Goal: Task Accomplishment & Management: Manage account settings

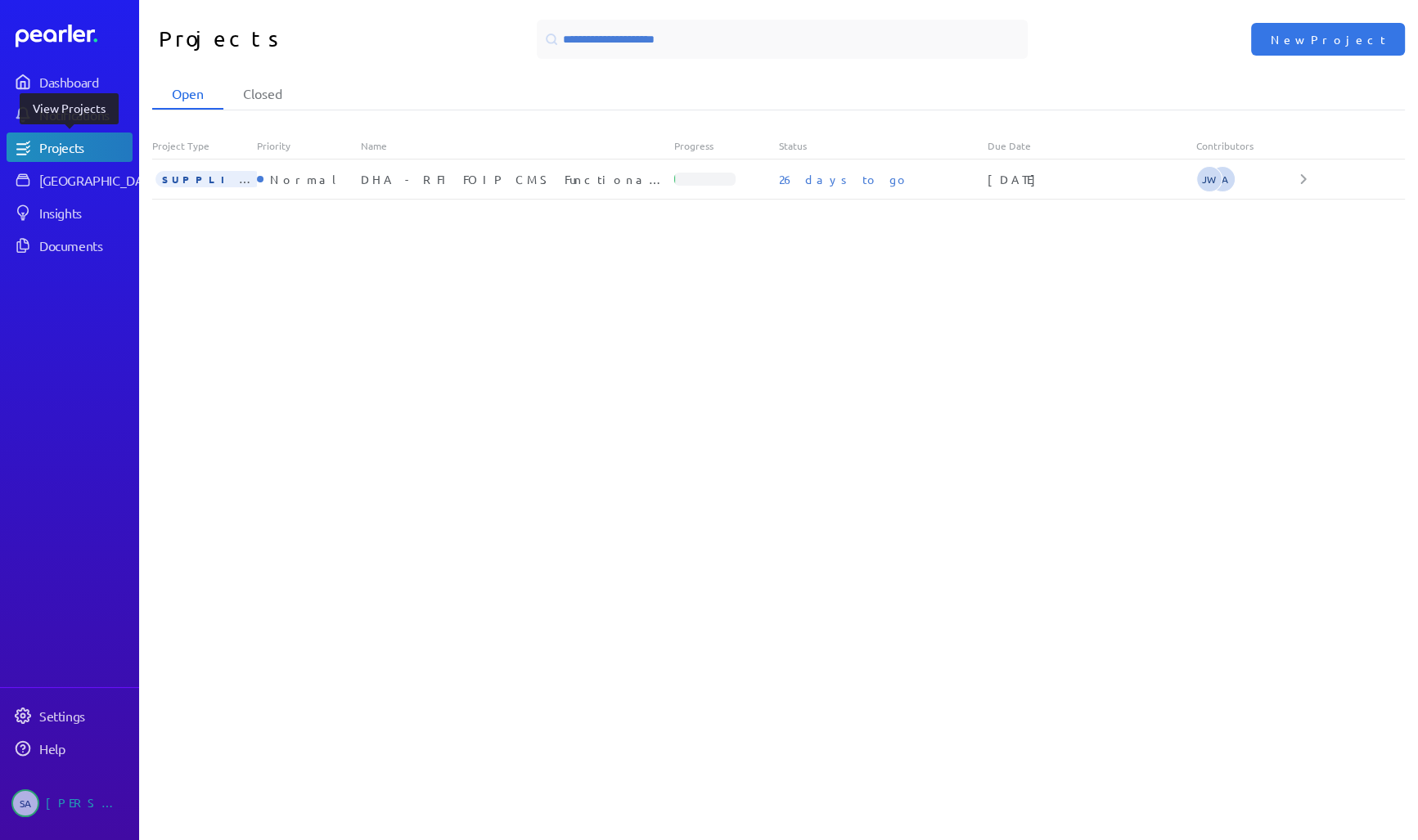
click at [68, 150] on div "Projects" at bounding box center [85, 148] width 92 height 16
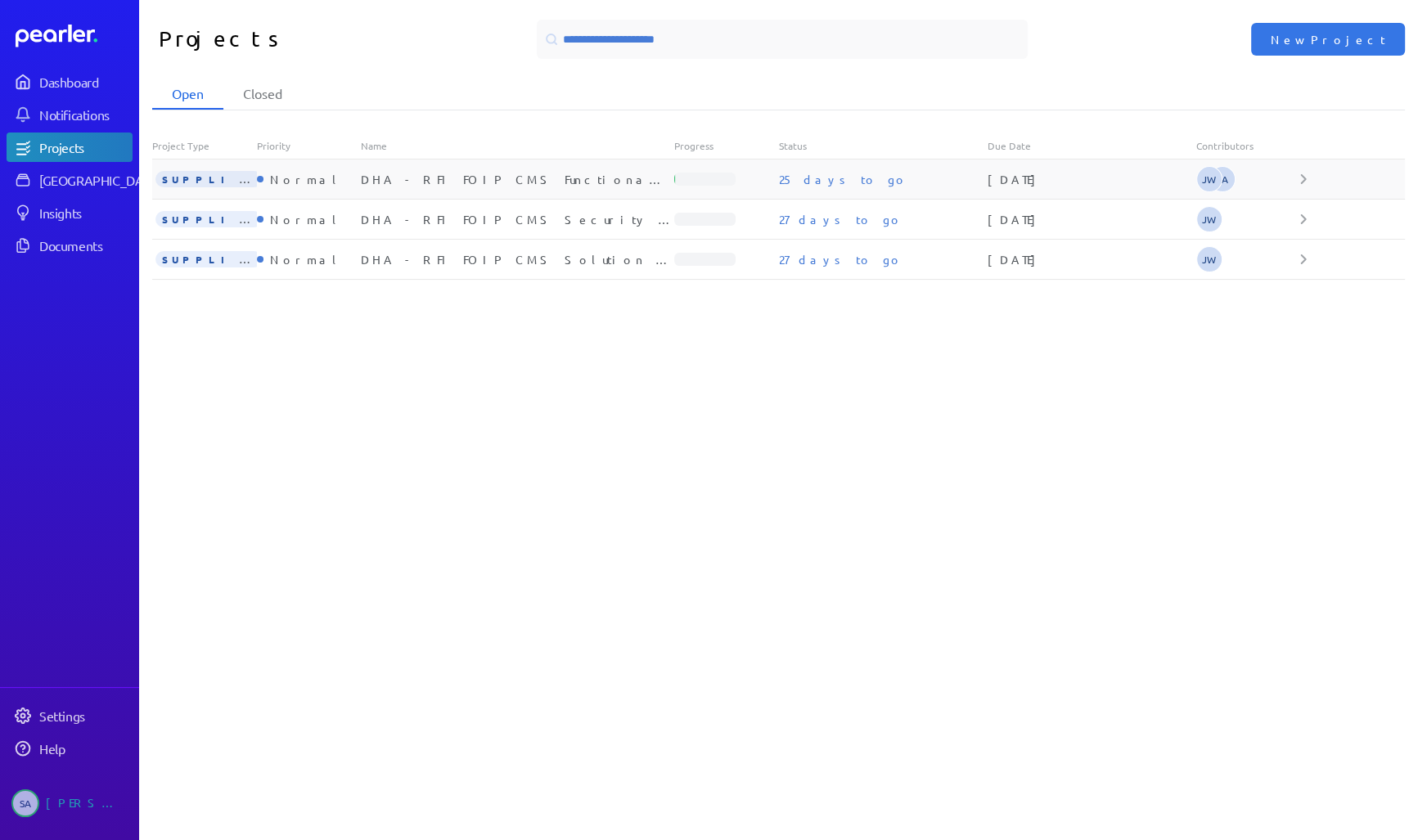
click at [249, 192] on div "SUPPLIER Normal DHA - RFI FOIP CMS Functional Requirements 25 days to go 4th No…" at bounding box center [778, 179] width 1253 height 40
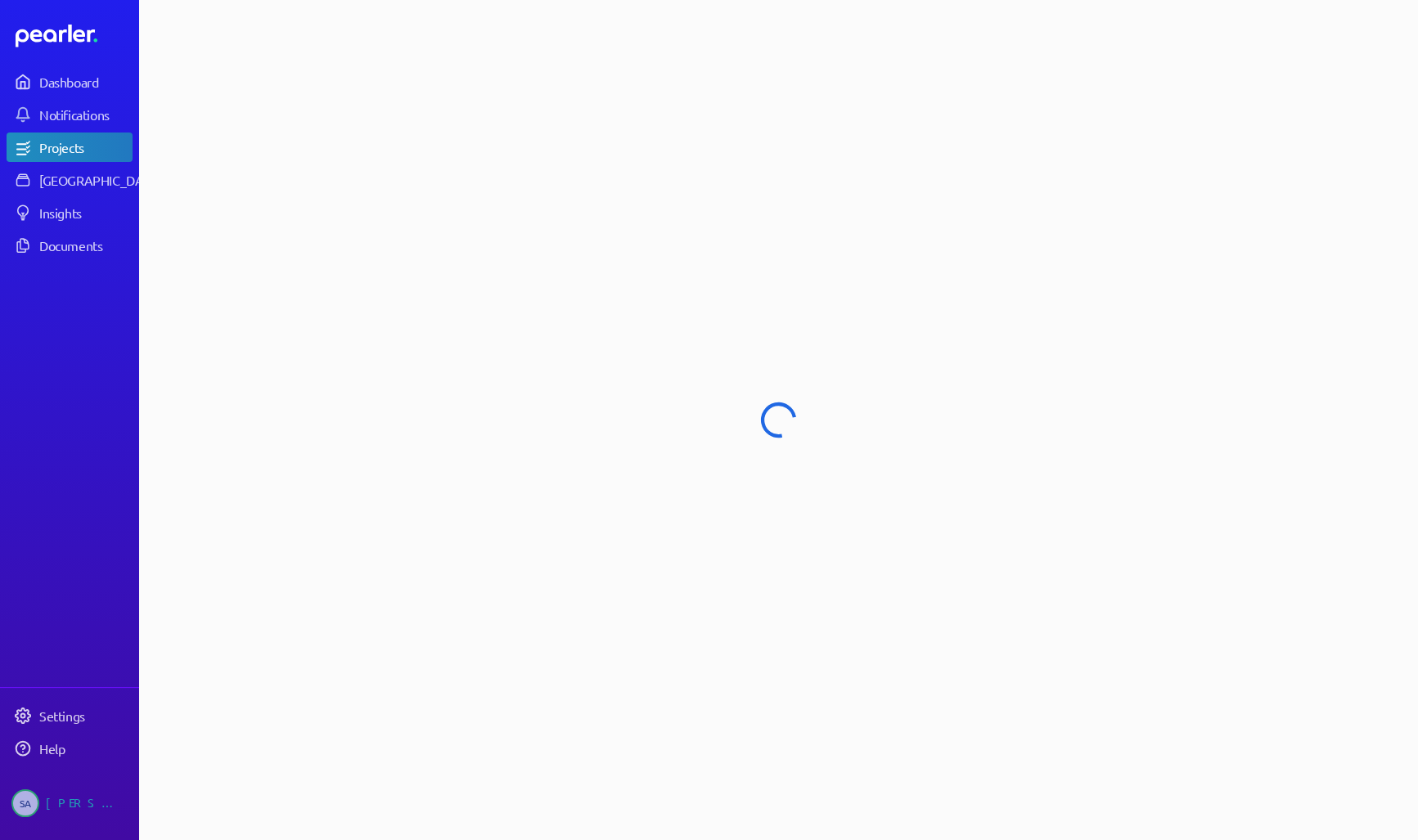
select select "******"
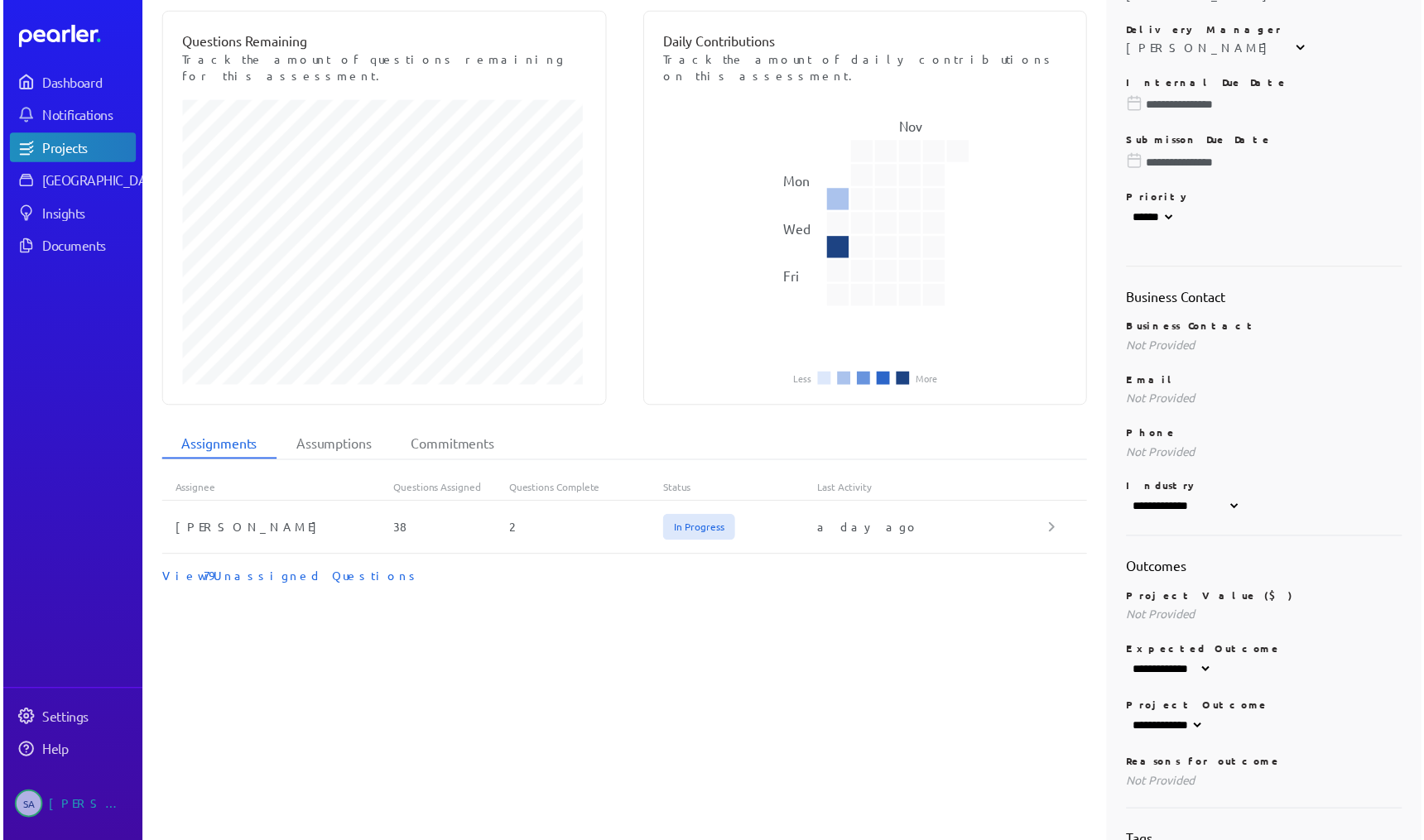
scroll to position [331, 0]
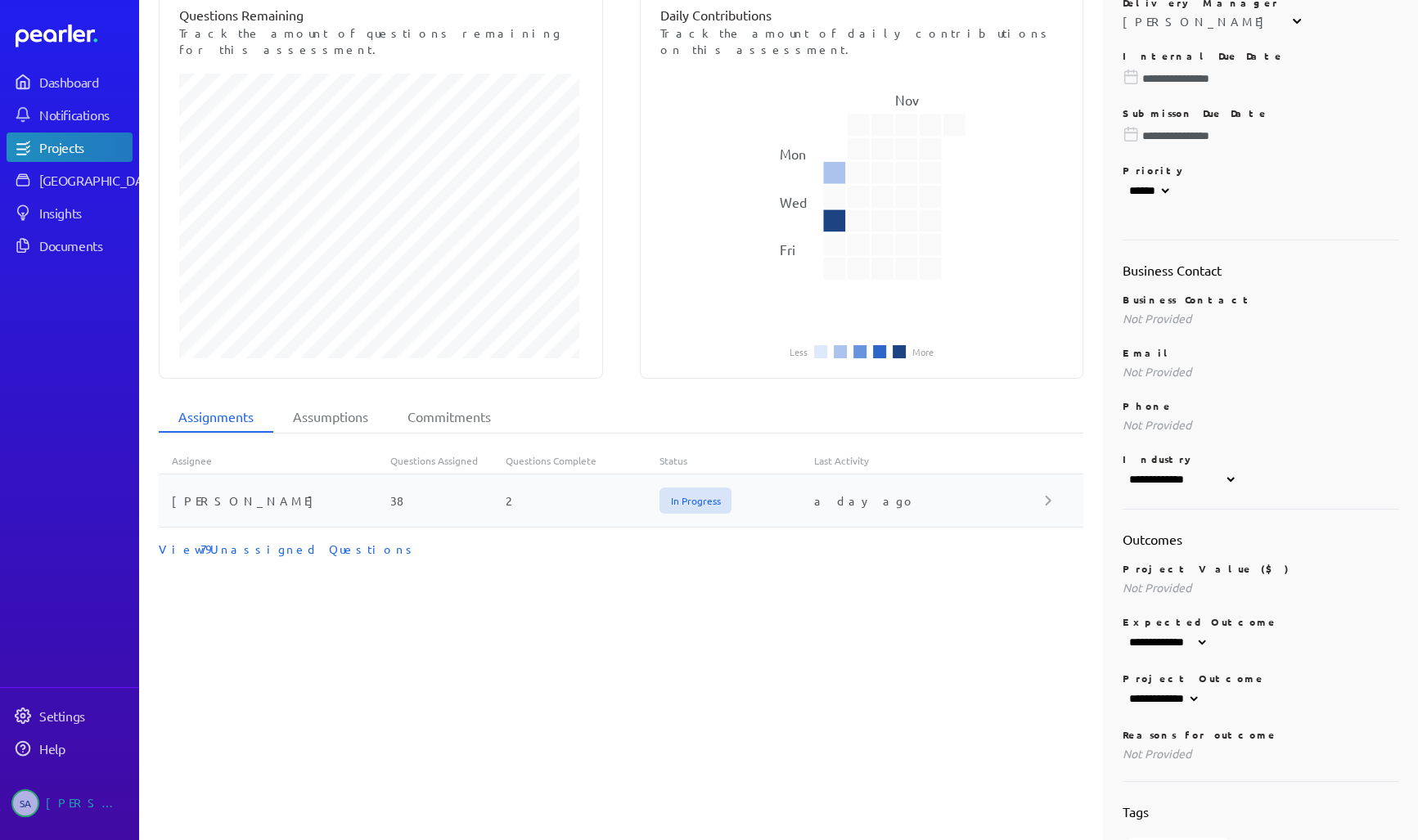
click at [215, 493] on div "[PERSON_NAME]" at bounding box center [274, 501] width 231 height 16
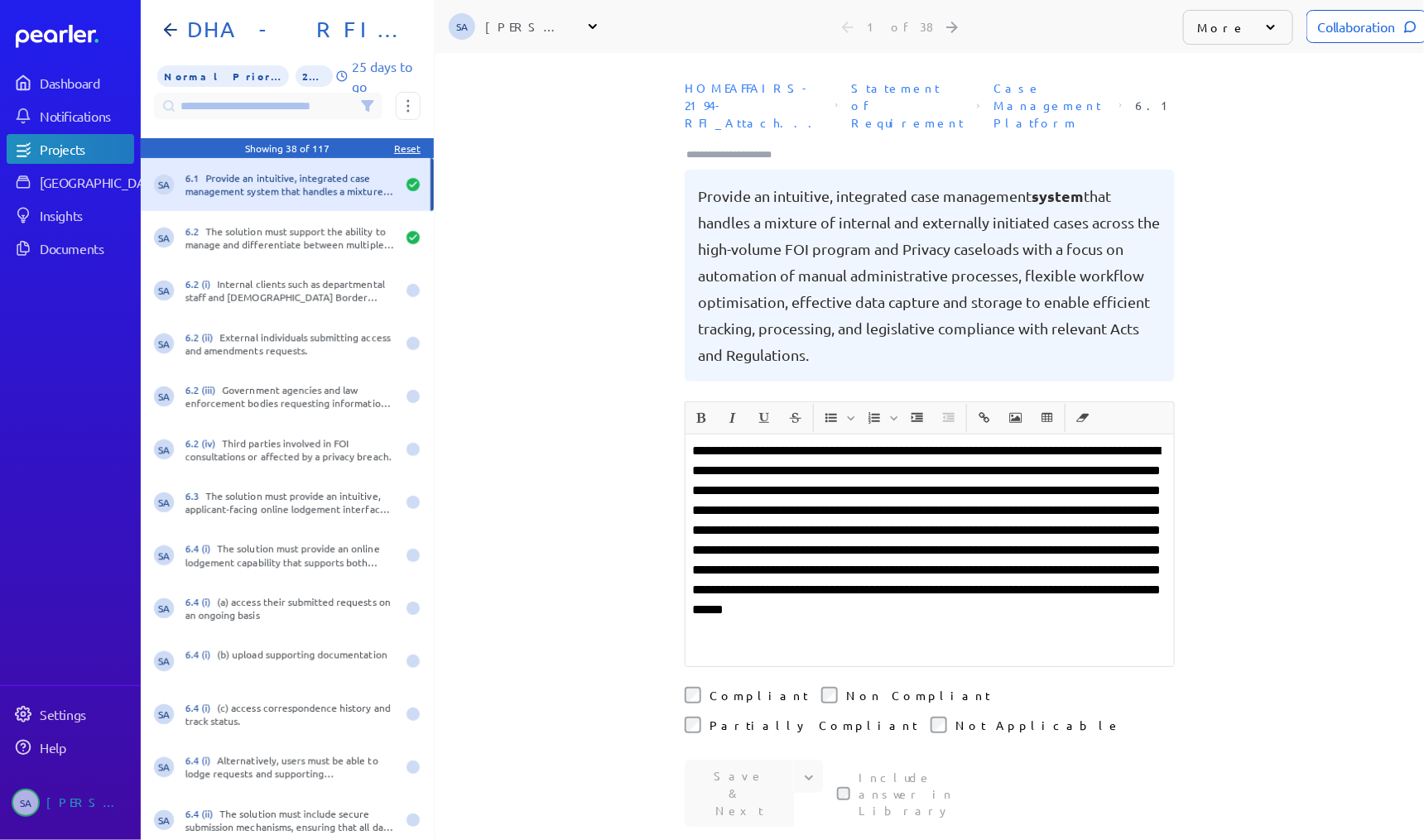
click at [372, 101] on icon at bounding box center [367, 106] width 11 height 10
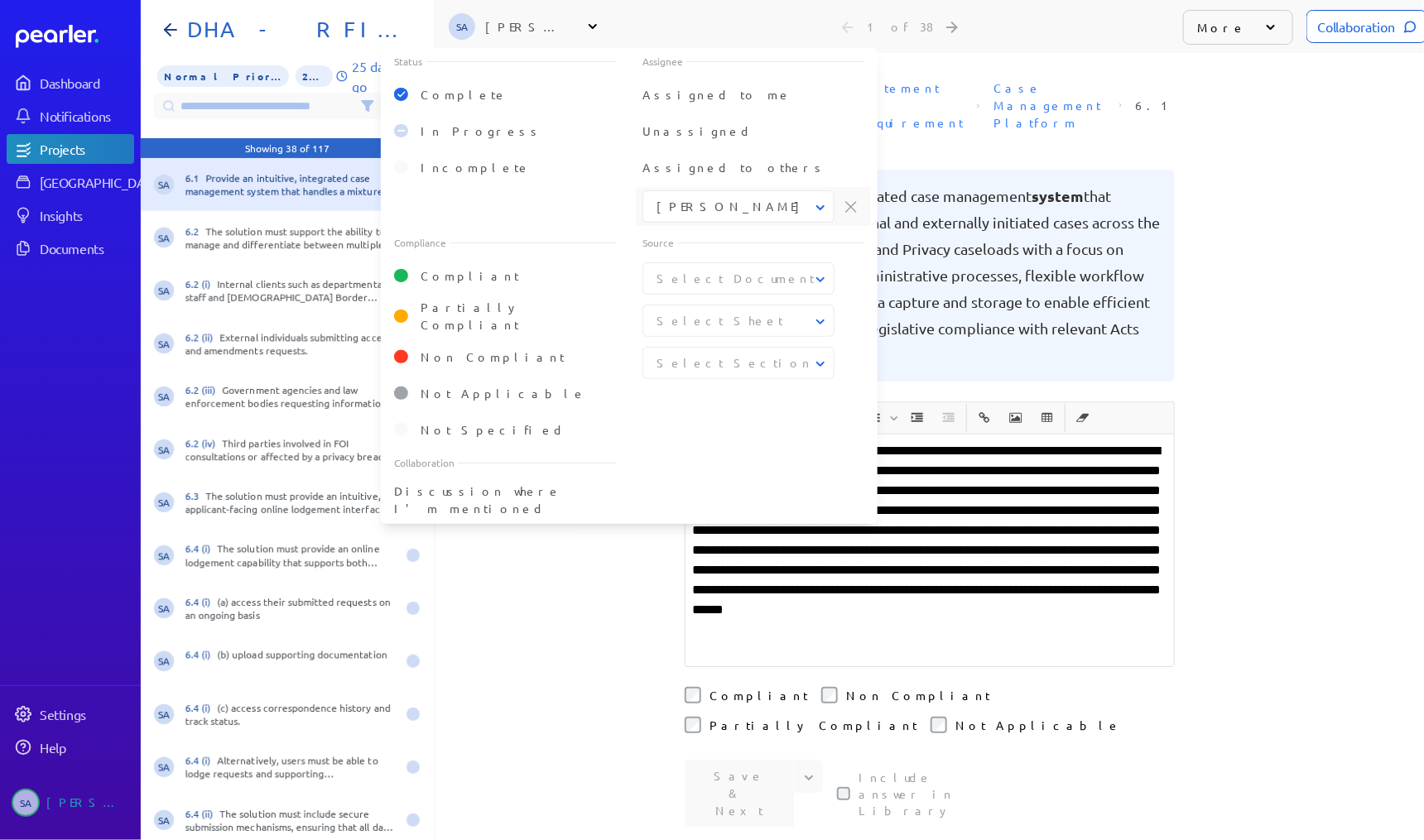
click at [825, 200] on icon at bounding box center [821, 207] width 17 height 17
click at [848, 201] on icon at bounding box center [851, 207] width 12 height 11
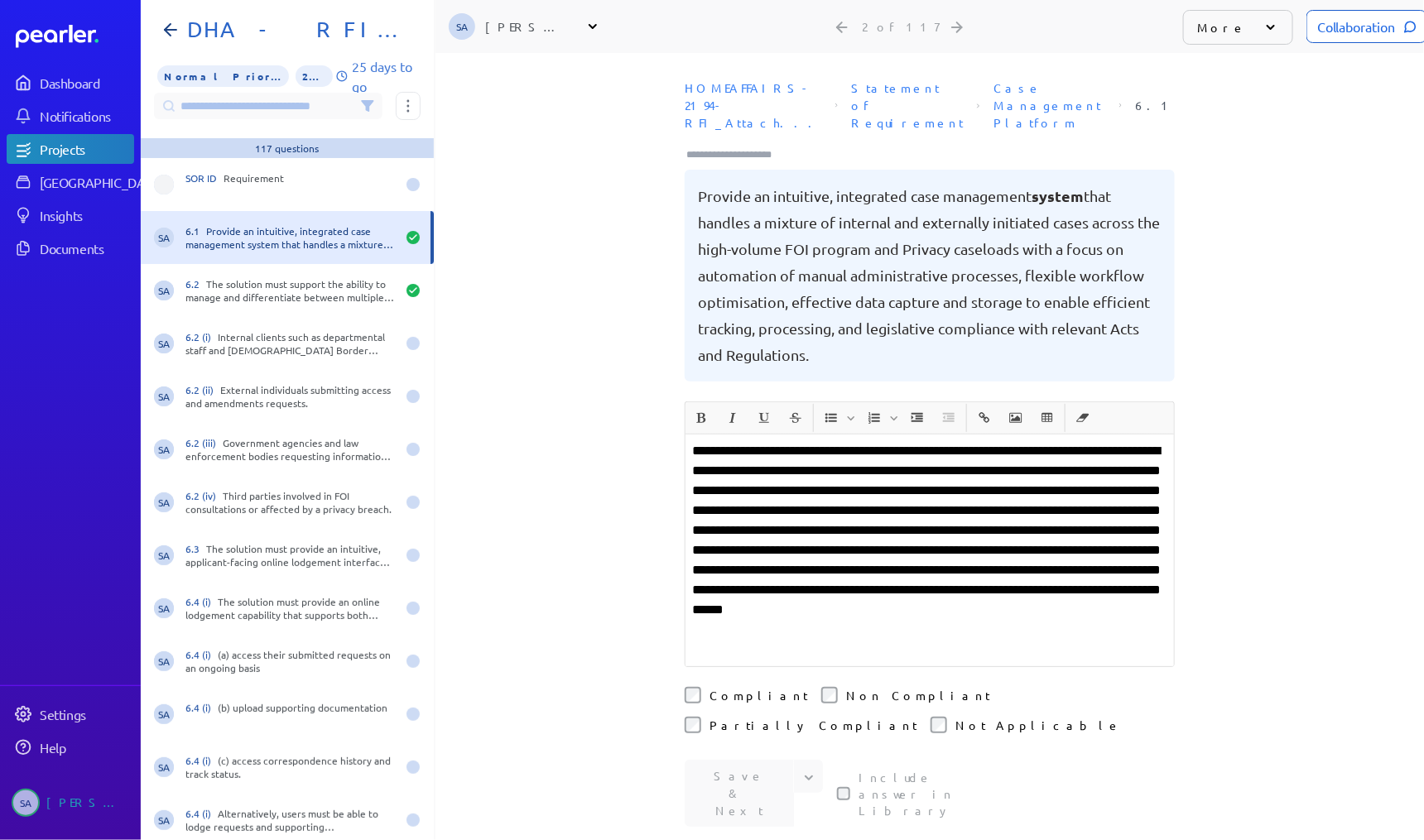
click at [527, 572] on div "**********" at bounding box center [930, 446] width 989 height 787
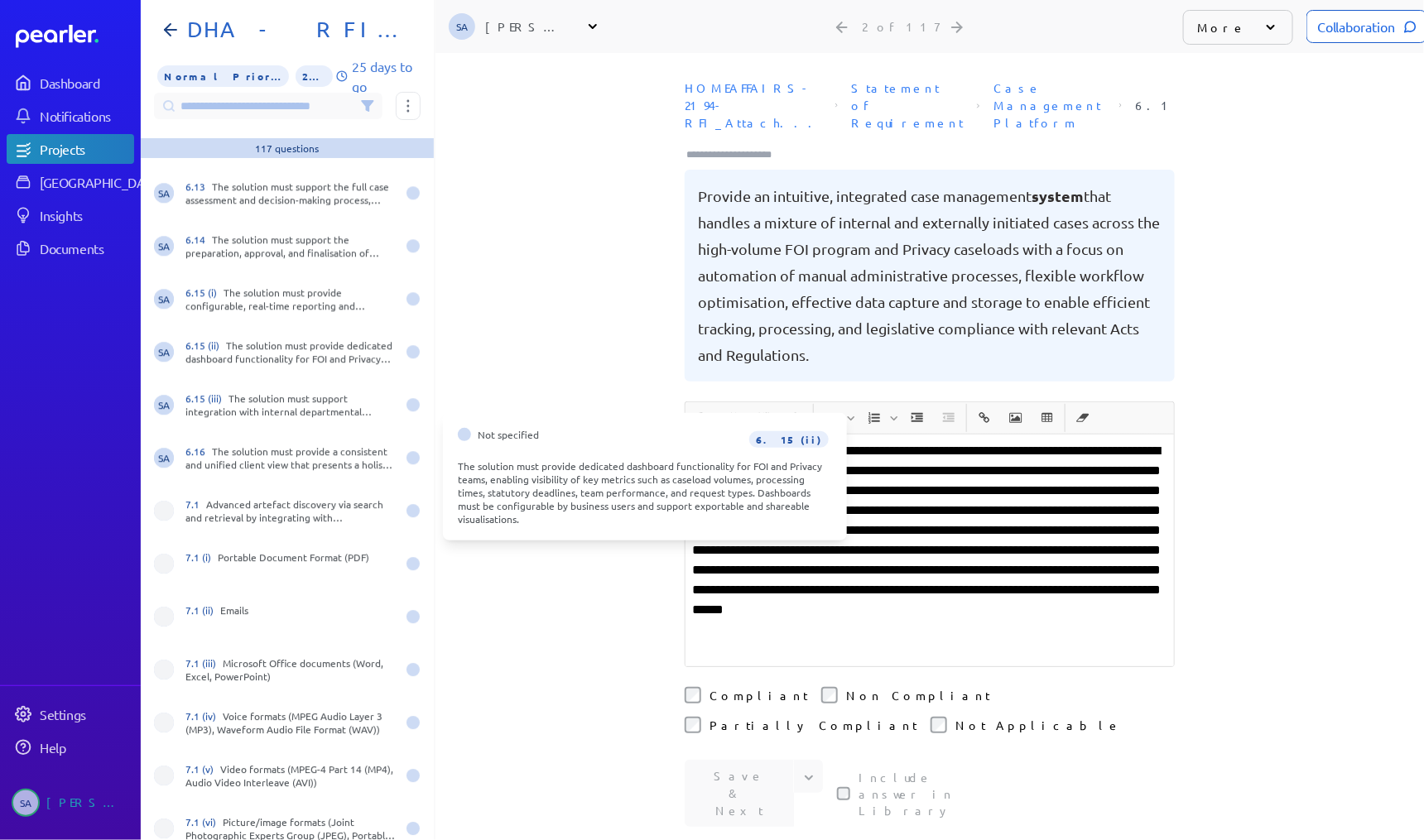
scroll to position [2120, 0]
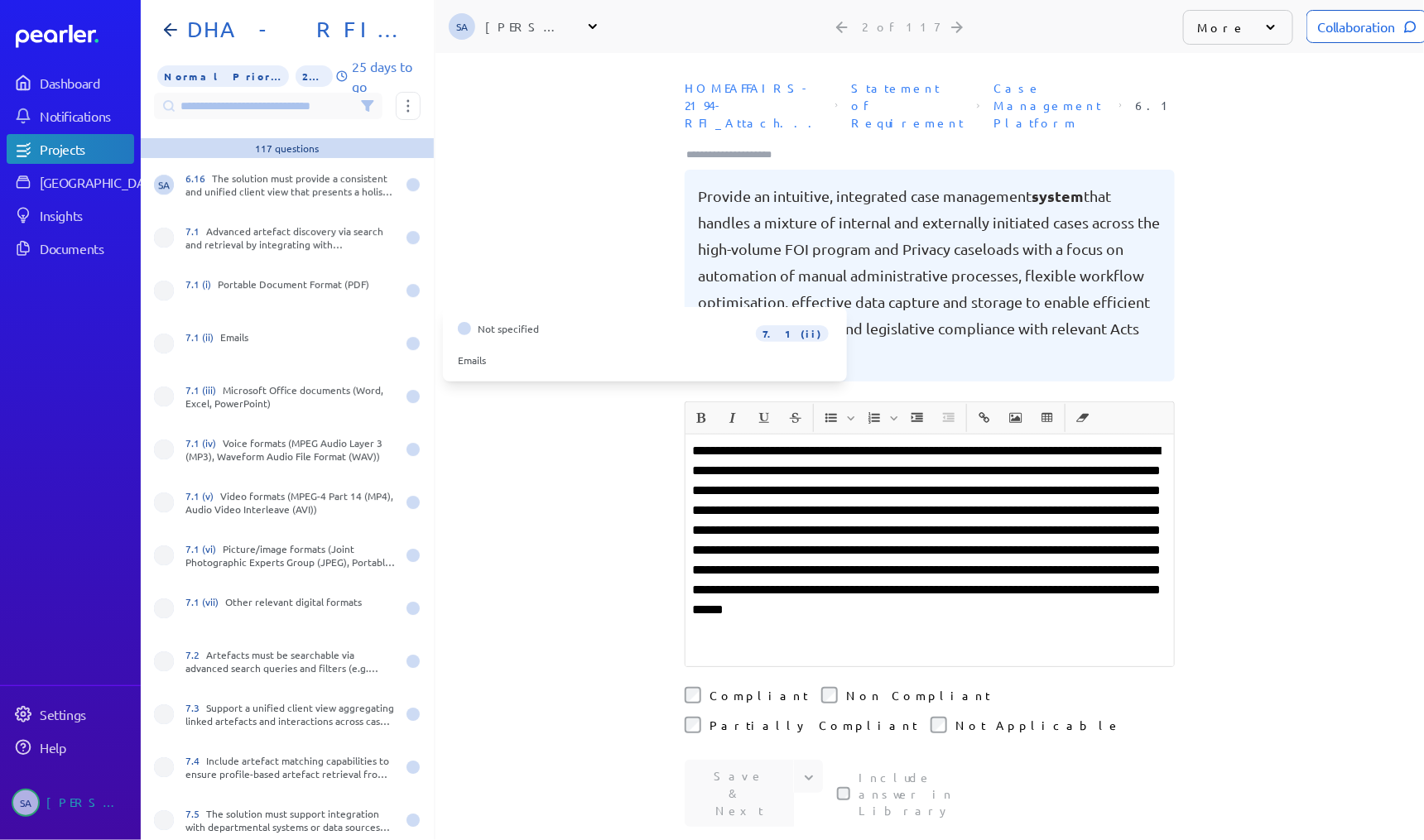
click at [196, 116] on nav "DHA - RFI FOIP CMS Functional Requirements Normal Priority 2% 25 days to go Sta…" at bounding box center [288, 420] width 293 height 840
click at [266, 115] on input at bounding box center [268, 106] width 229 height 27
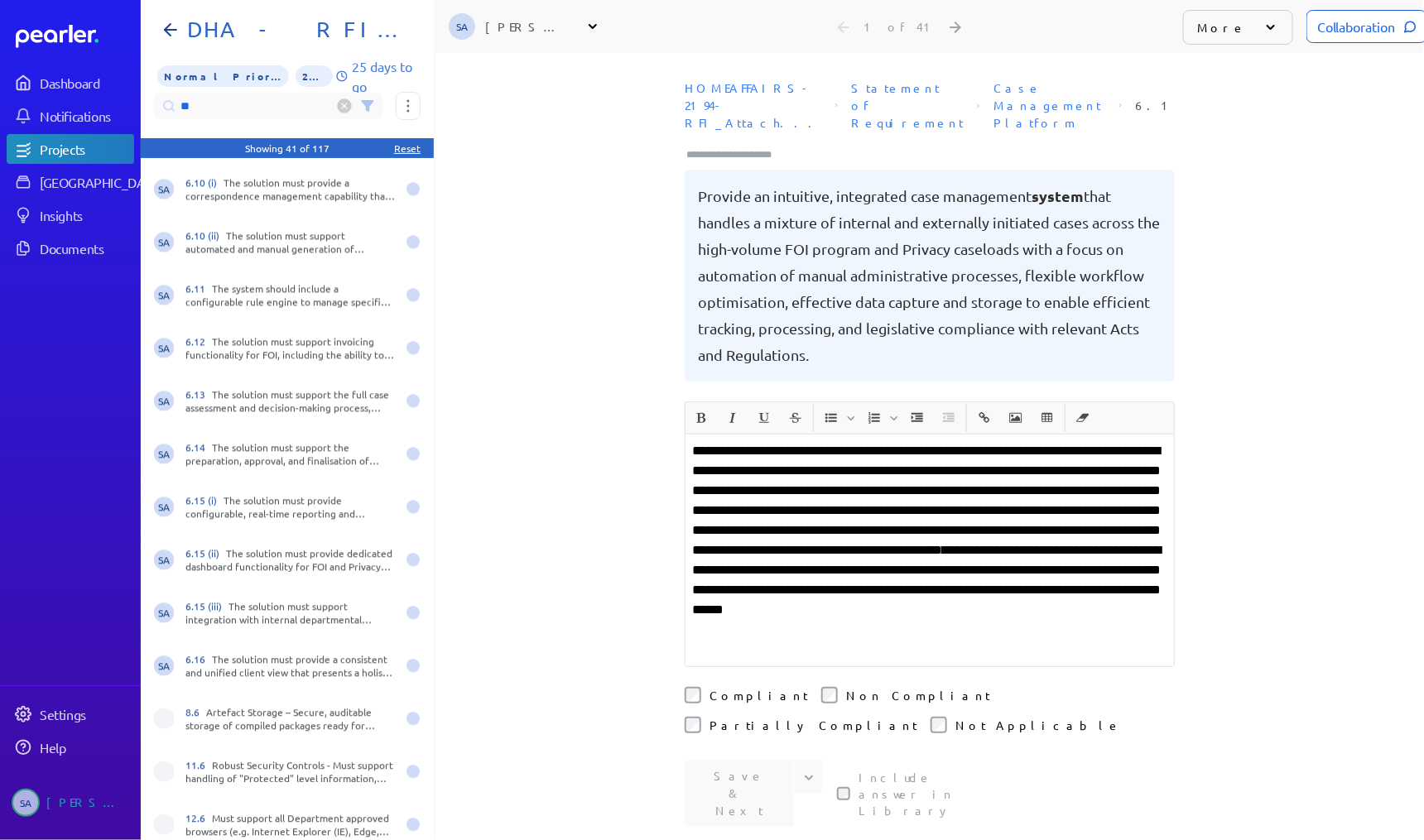
scroll to position [1320, 0]
type input "**"
click at [368, 102] on icon at bounding box center [367, 106] width 11 height 10
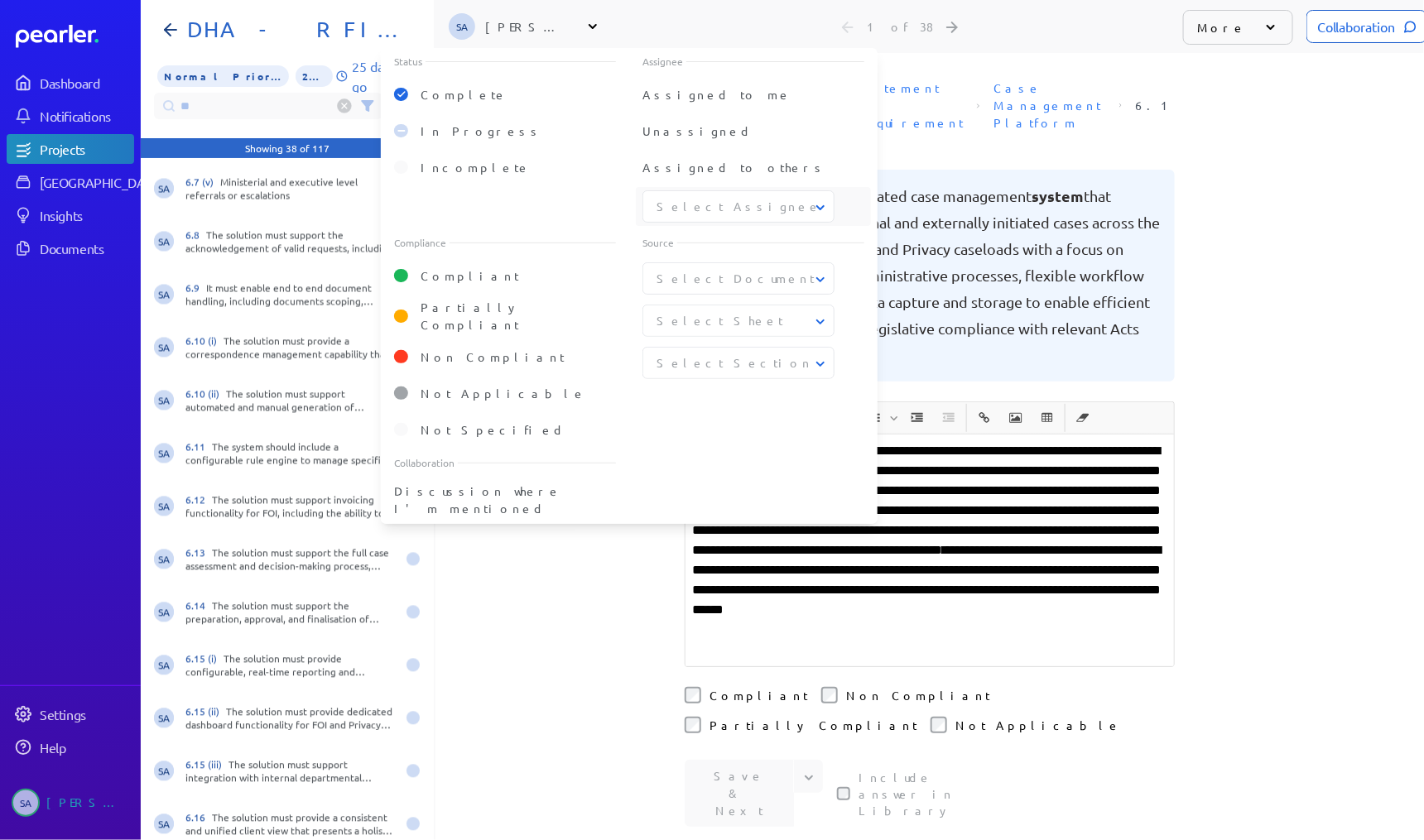
click at [576, 590] on div "**********" at bounding box center [930, 446] width 989 height 787
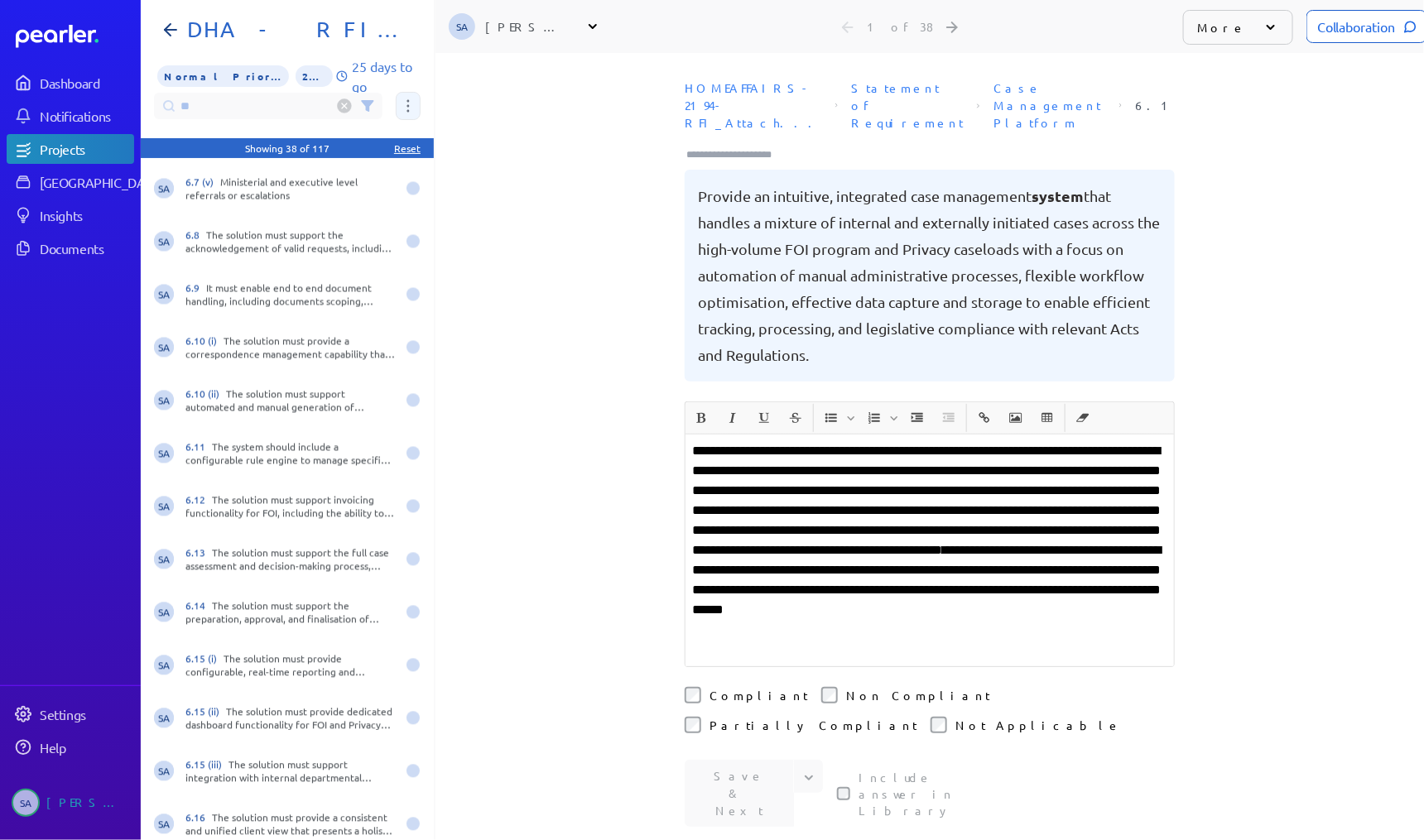
click at [405, 111] on button at bounding box center [408, 106] width 25 height 29
click at [452, 183] on span "Assign 38 questions" at bounding box center [478, 189] width 137 height 35
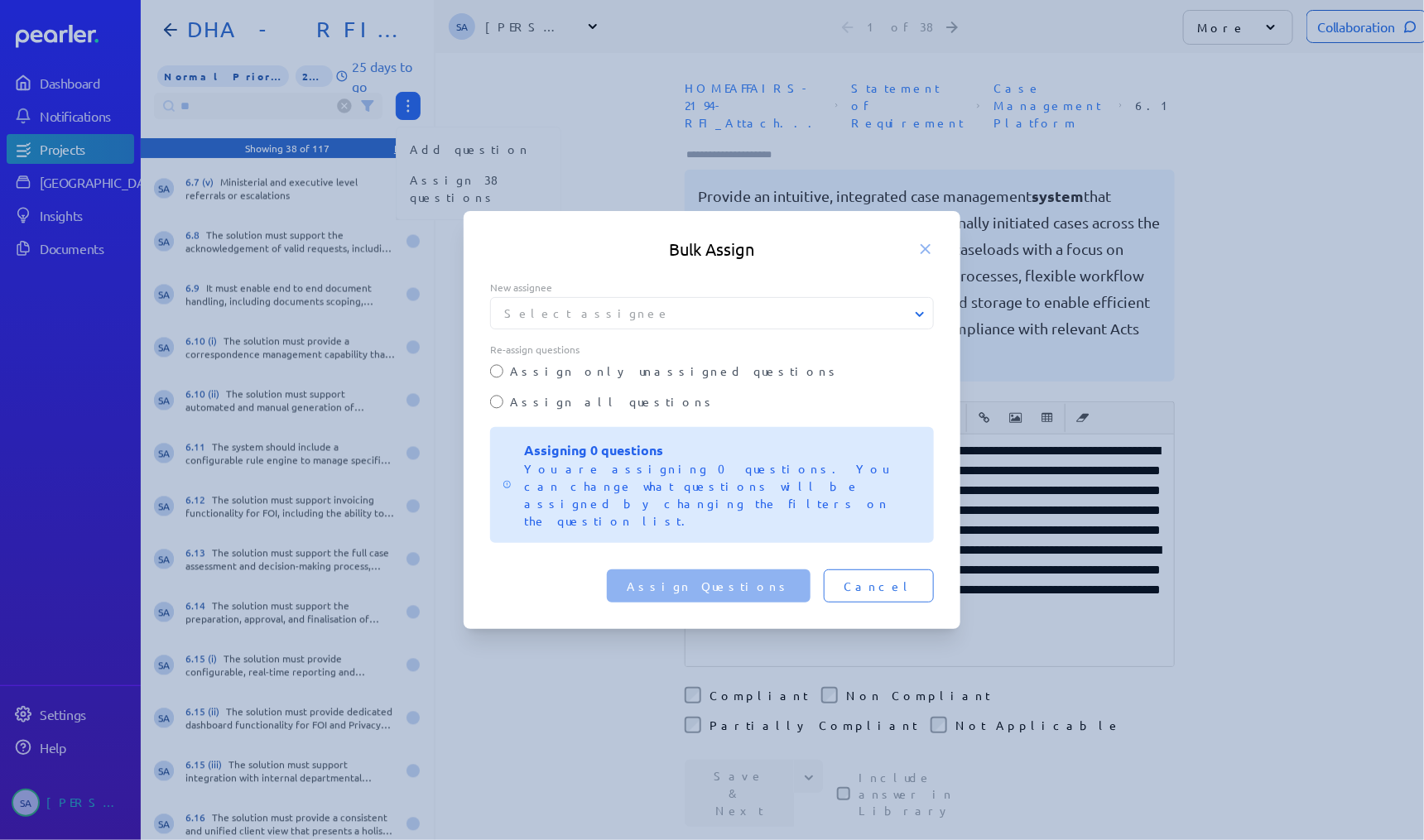
click at [654, 329] on div "Select assignee" at bounding box center [712, 313] width 444 height 32
click at [928, 323] on icon at bounding box center [920, 314] width 17 height 17
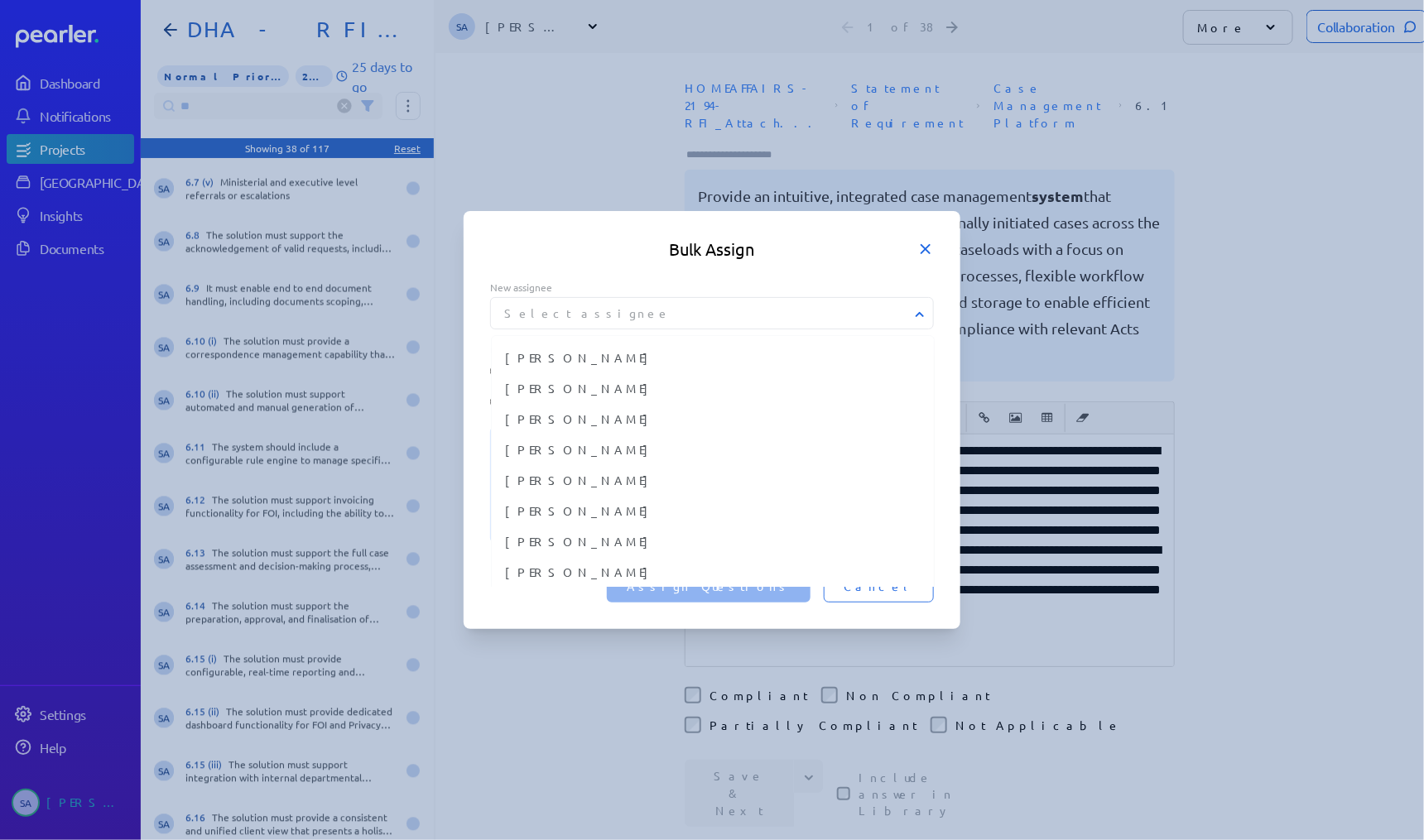
click at [924, 257] on icon at bounding box center [926, 249] width 17 height 17
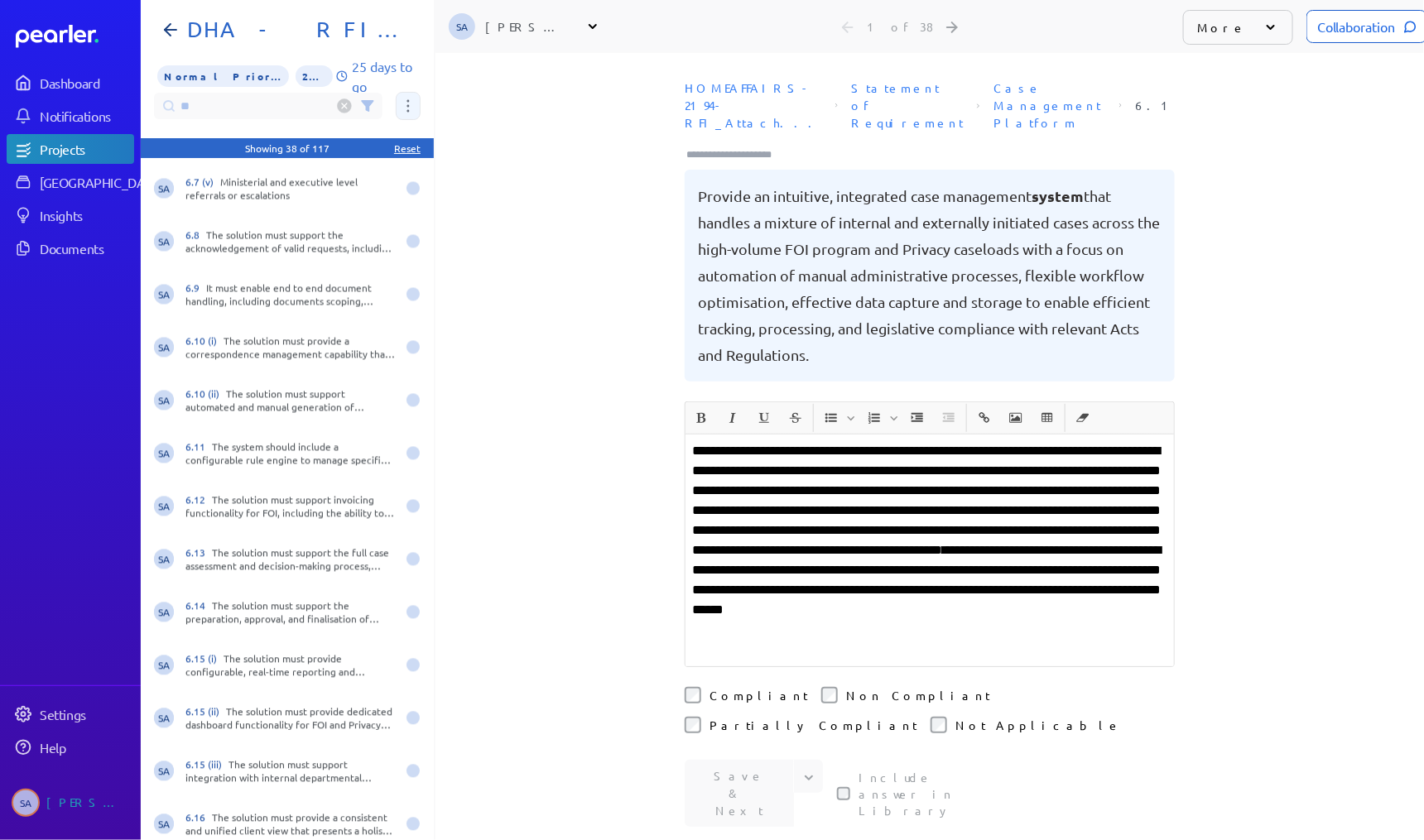
click at [409, 103] on icon at bounding box center [409, 106] width 4 height 13
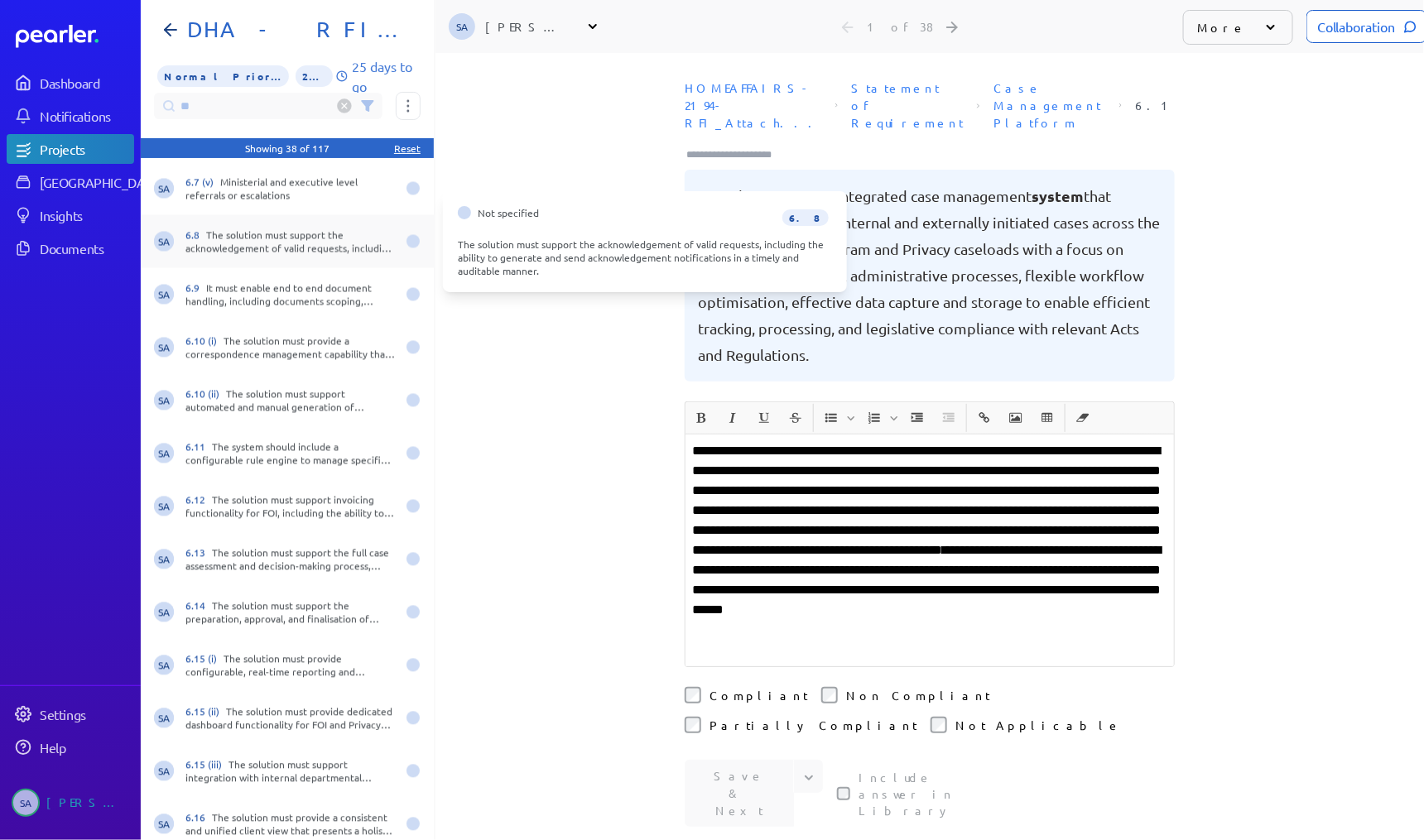
click at [267, 247] on div "6.8 The solution must support the acknowledgement of valid requests, including …" at bounding box center [291, 242] width 210 height 27
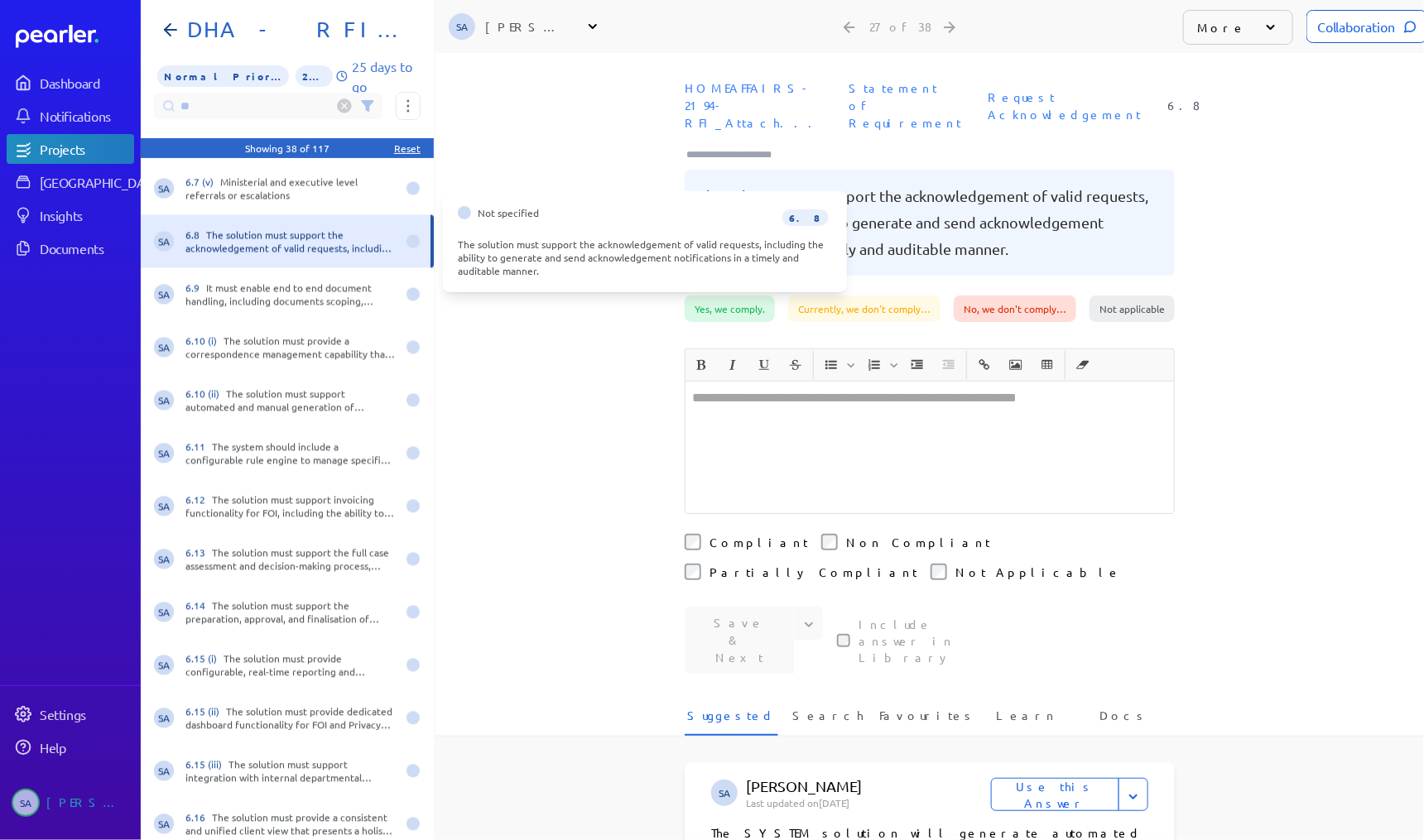
click at [323, 238] on div "6.8 The solution must support the acknowledgement of valid requests, including …" at bounding box center [291, 242] width 210 height 27
click at [485, 227] on div "Not specified 6.8 The solution must support the acknowledgement of valid reques…" at bounding box center [645, 242] width 404 height 101
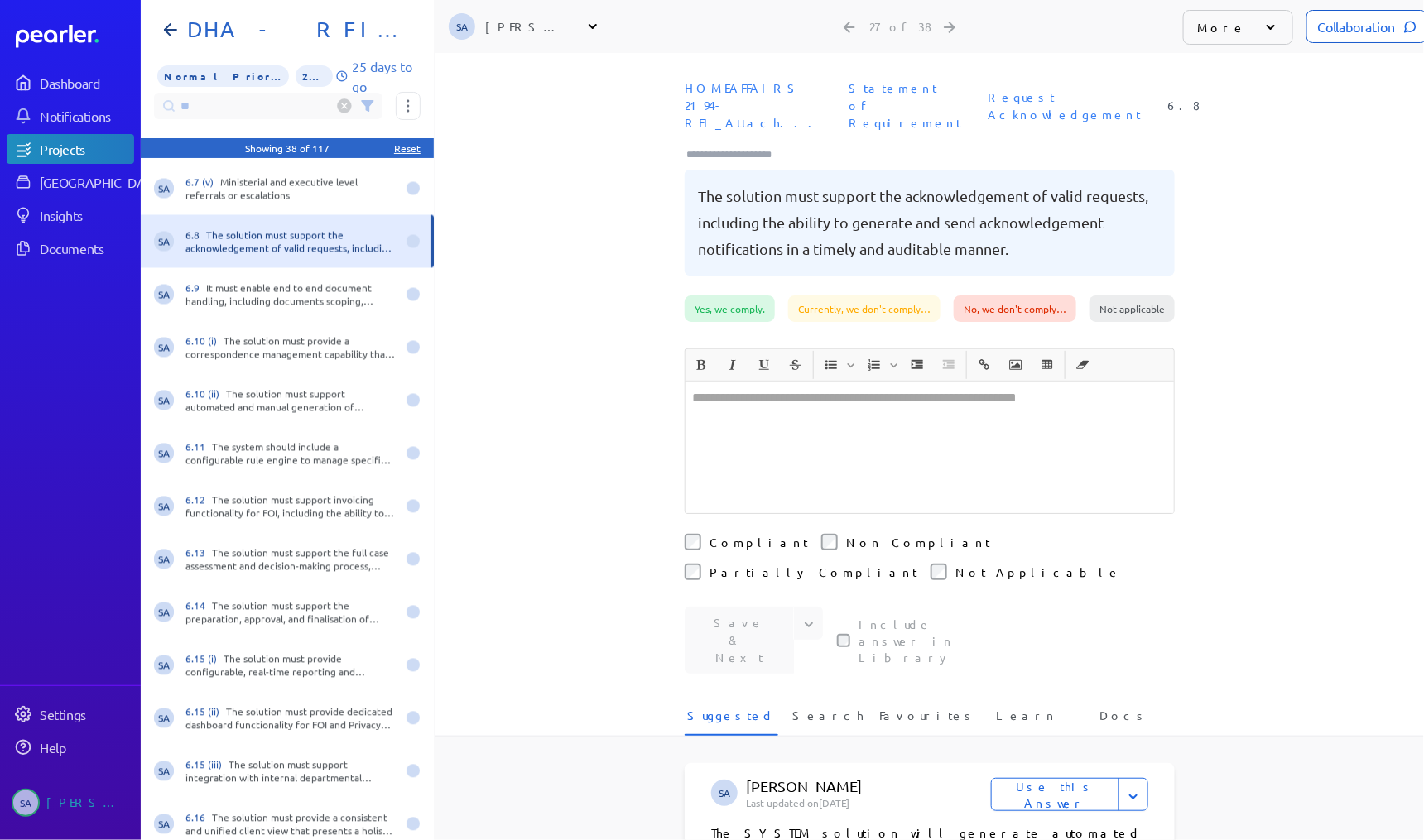
click at [527, 366] on div "**********" at bounding box center [930, 446] width 989 height 787
click at [53, 146] on div "Projects" at bounding box center [86, 149] width 93 height 17
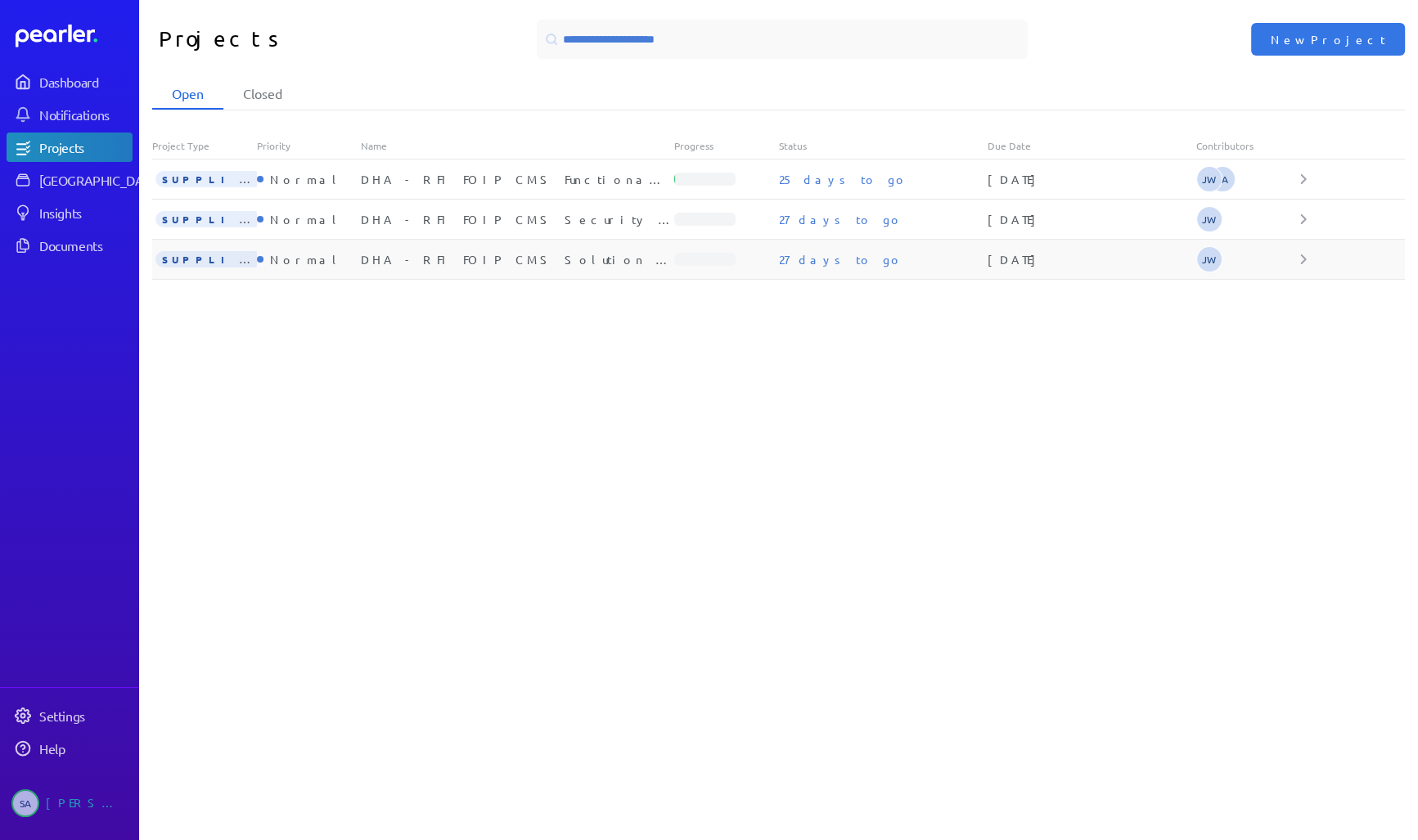
click at [433, 266] on div "SUPPLIER Normal DHA - RFI FOIP CMS Solution Information 27 days to go 6th Novem…" at bounding box center [778, 260] width 1253 height 40
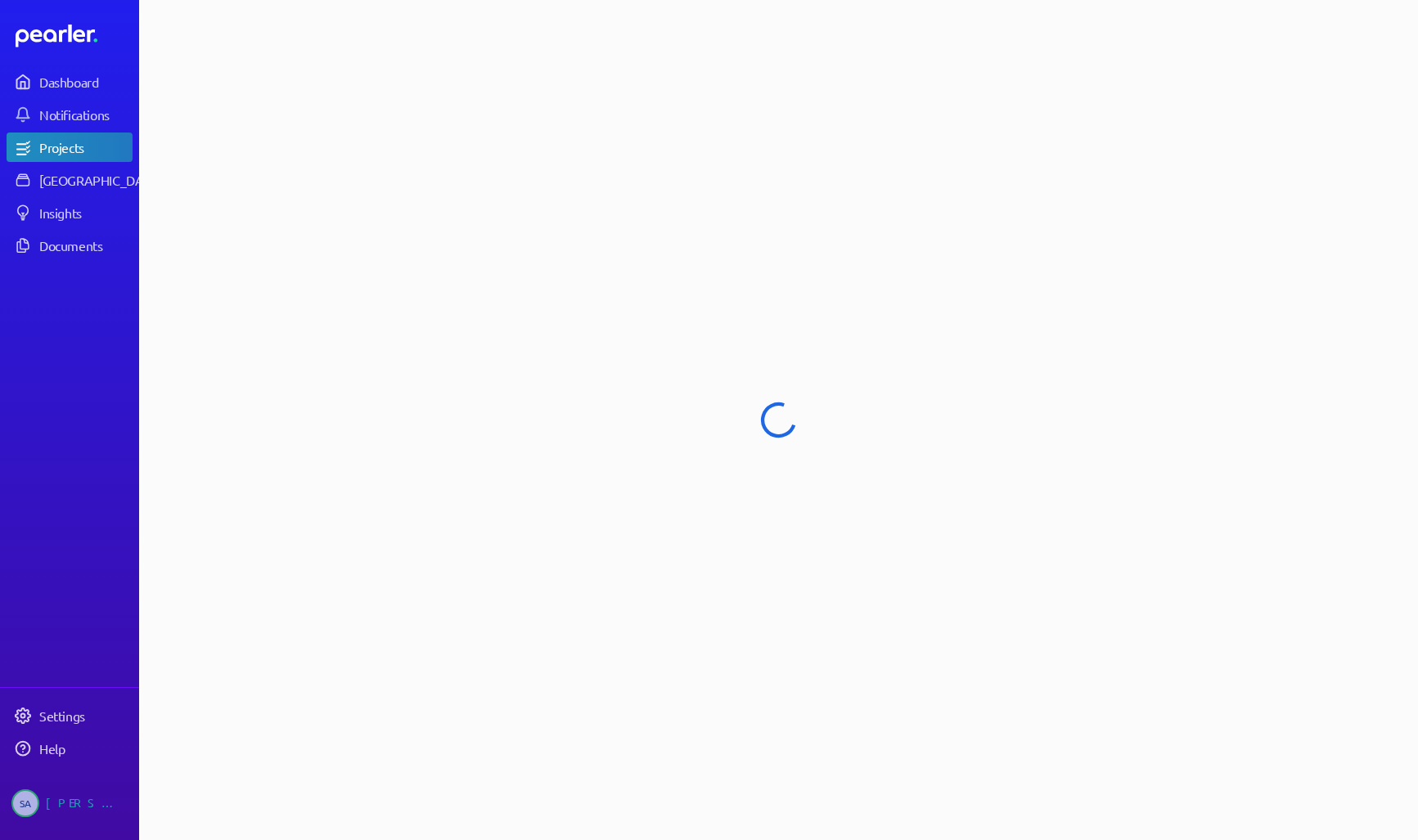
select select "******"
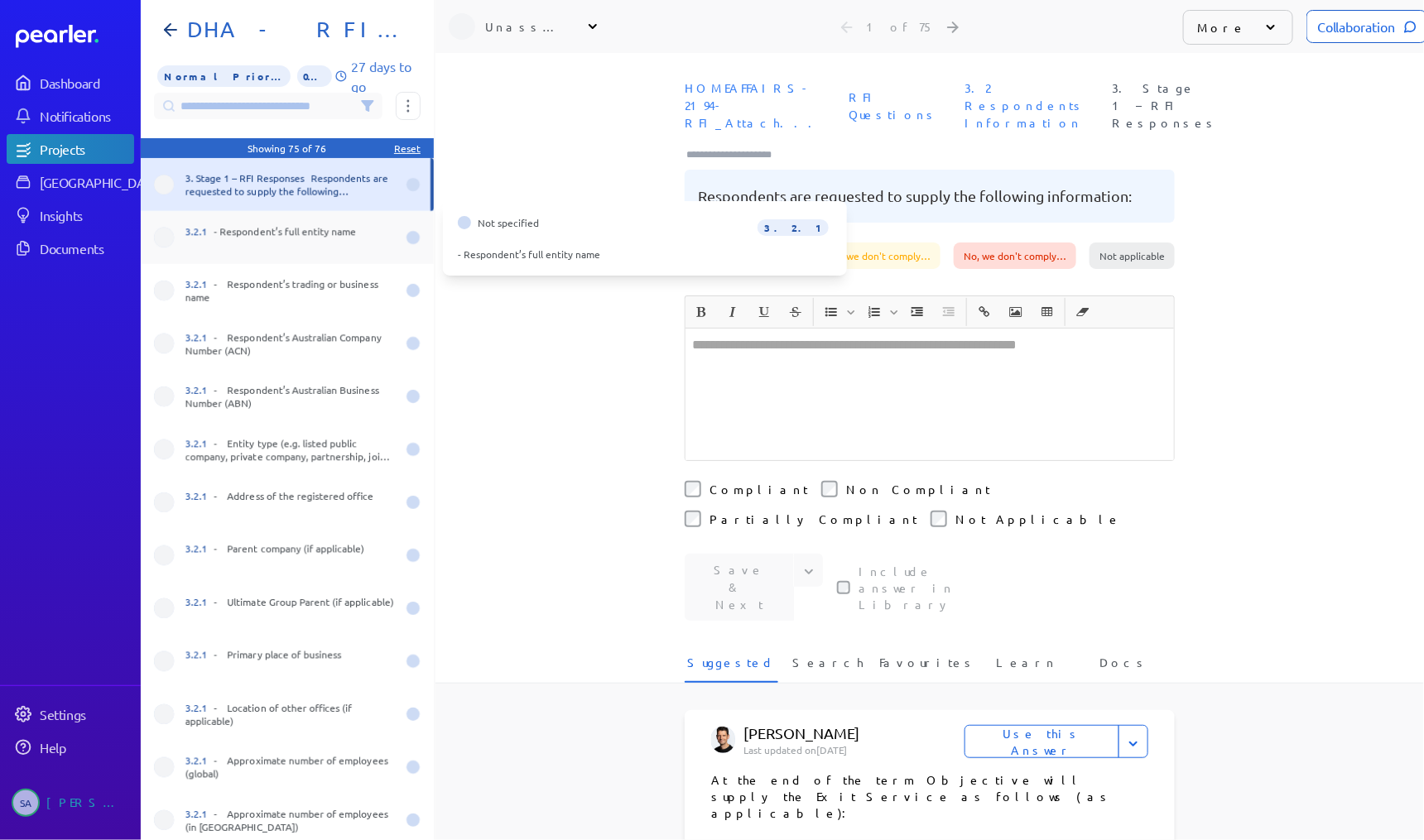
click at [299, 238] on div "3.2.1 - Respondent’s full entity name" at bounding box center [291, 237] width 210 height 27
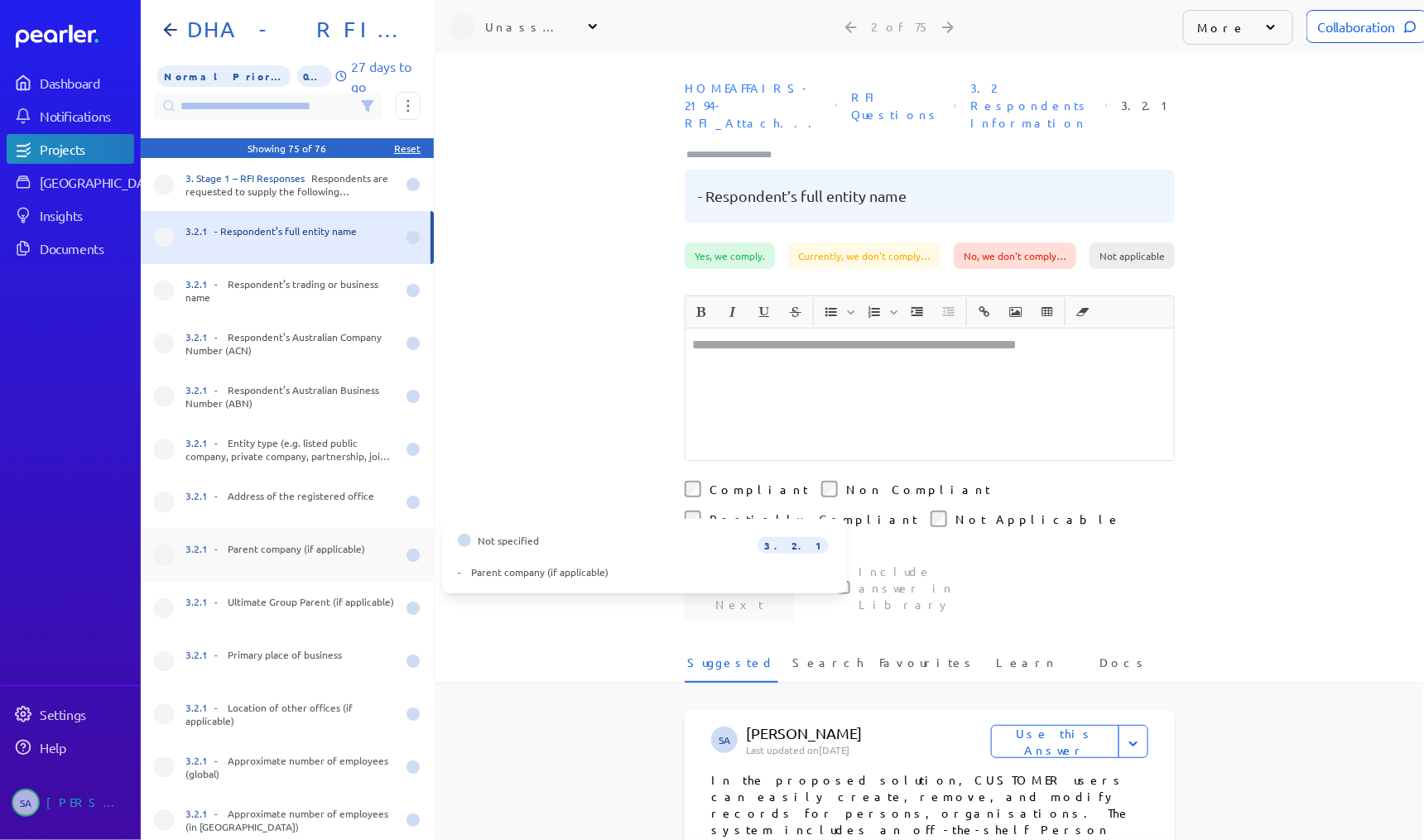
click at [278, 554] on div "3.2.1 - Parent company (if applicable)" at bounding box center [291, 555] width 210 height 27
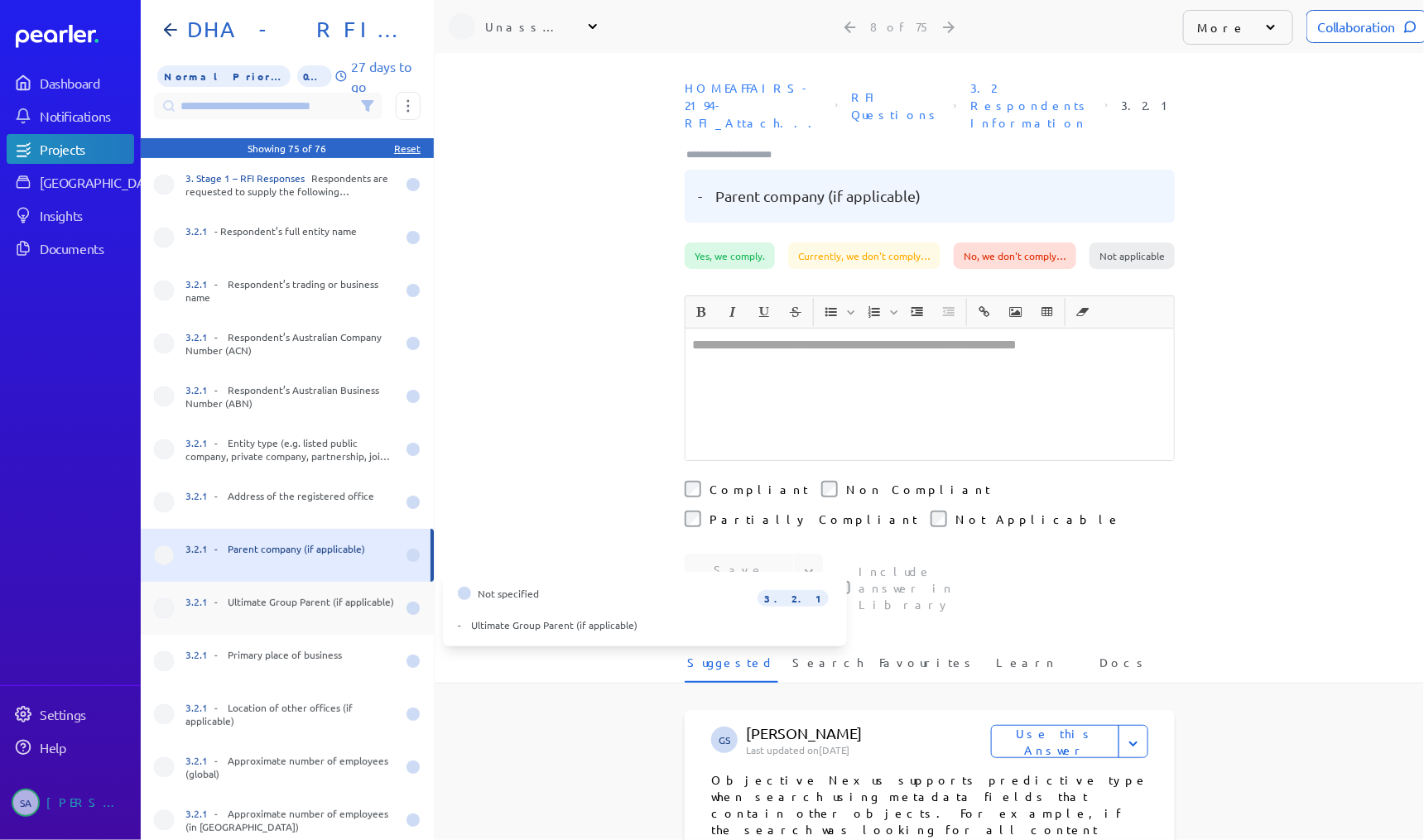
click at [274, 616] on div "3.2.1 - Ultimate Group Parent (if applicable)" at bounding box center [291, 609] width 210 height 27
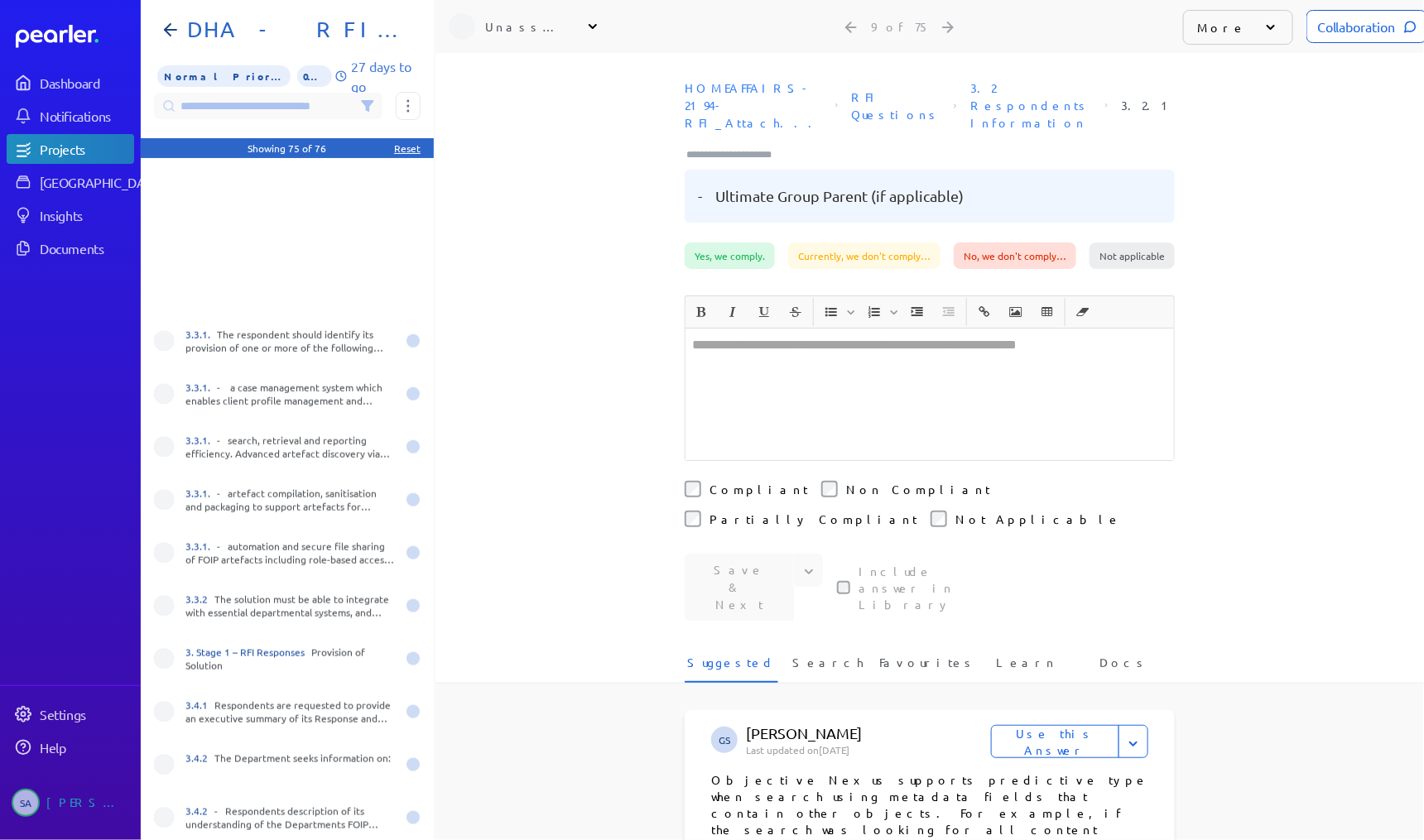
scroll to position [861, 0]
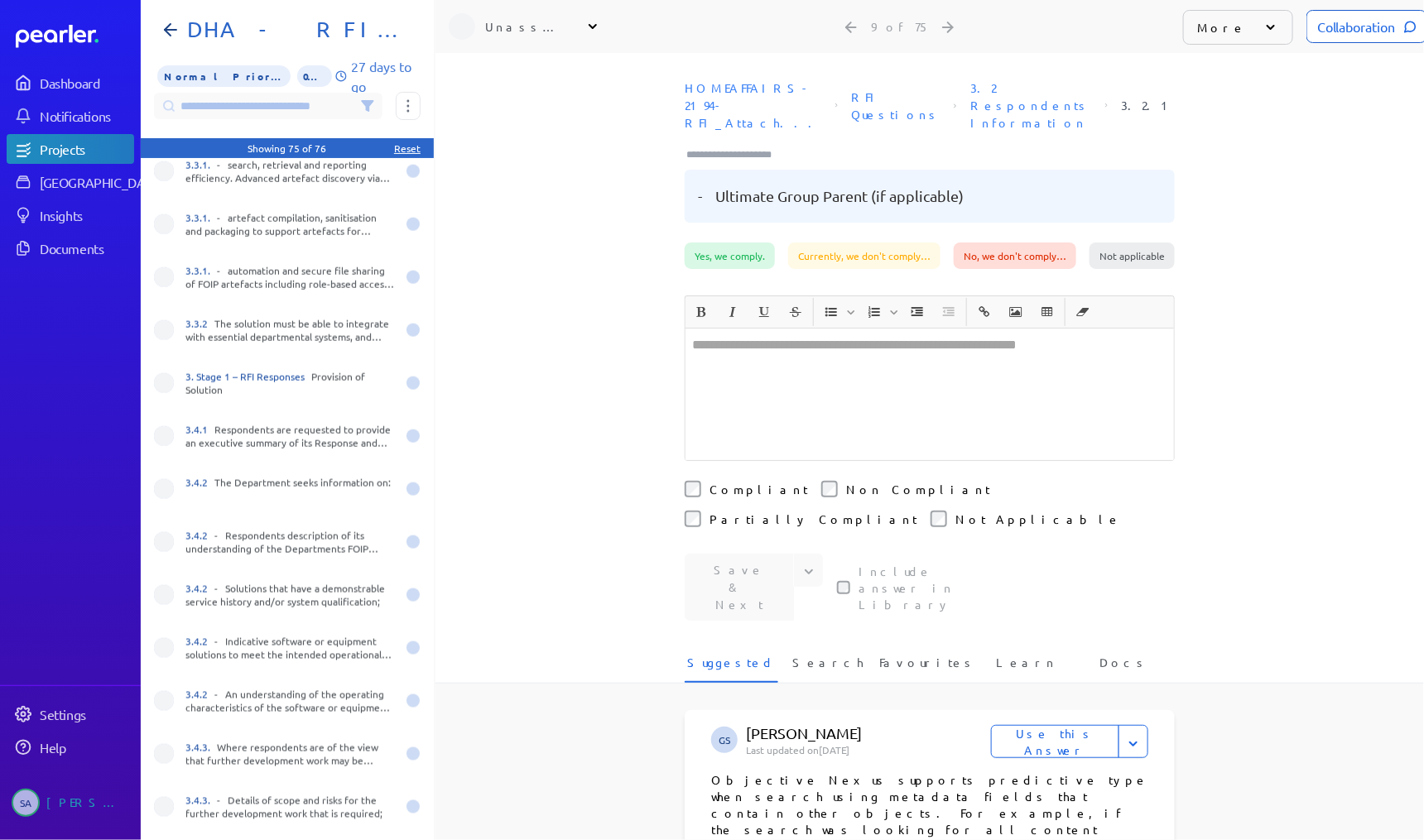
click at [186, 110] on input at bounding box center [268, 106] width 229 height 27
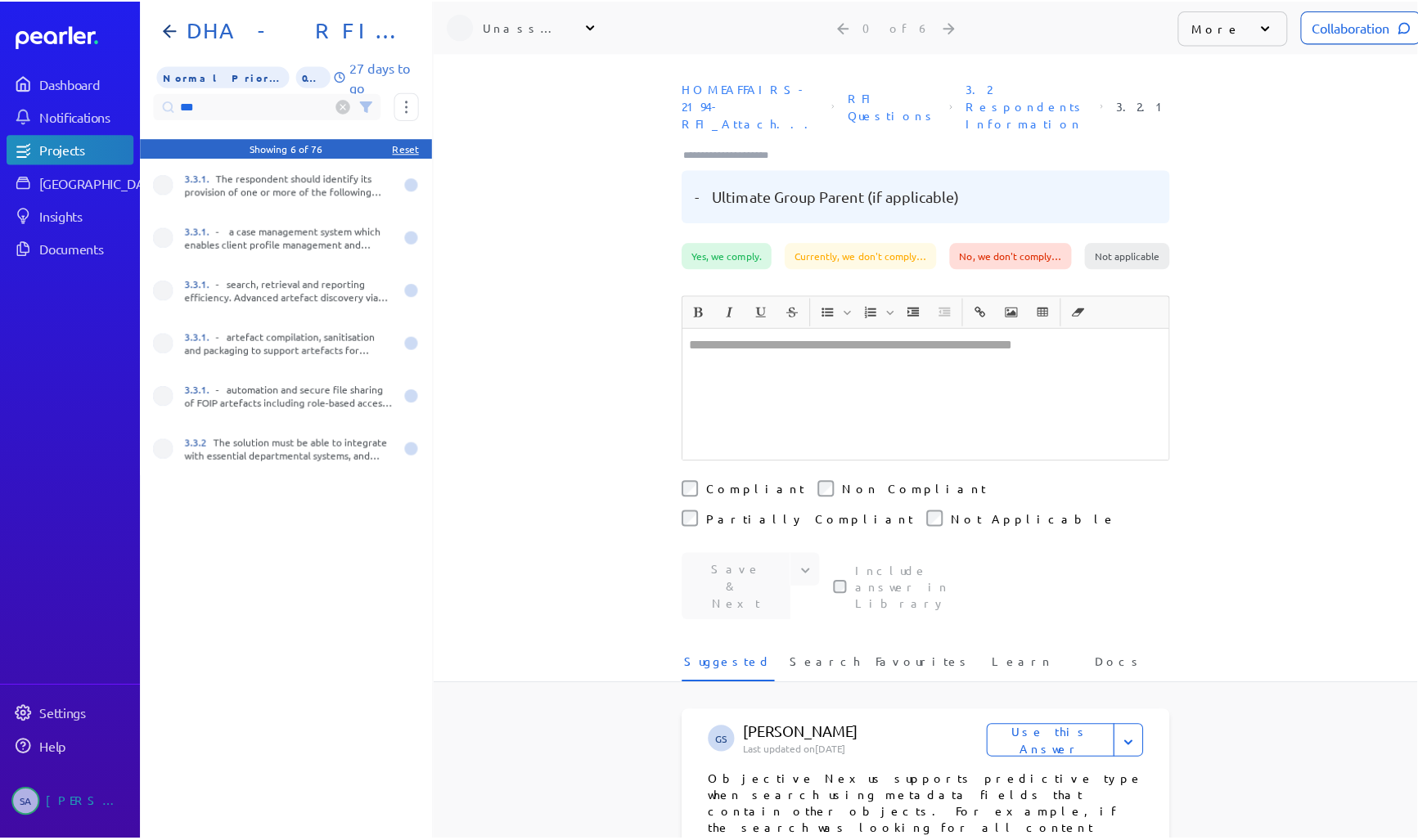
scroll to position [0, 0]
type input "***"
click at [398, 106] on button at bounding box center [403, 105] width 25 height 28
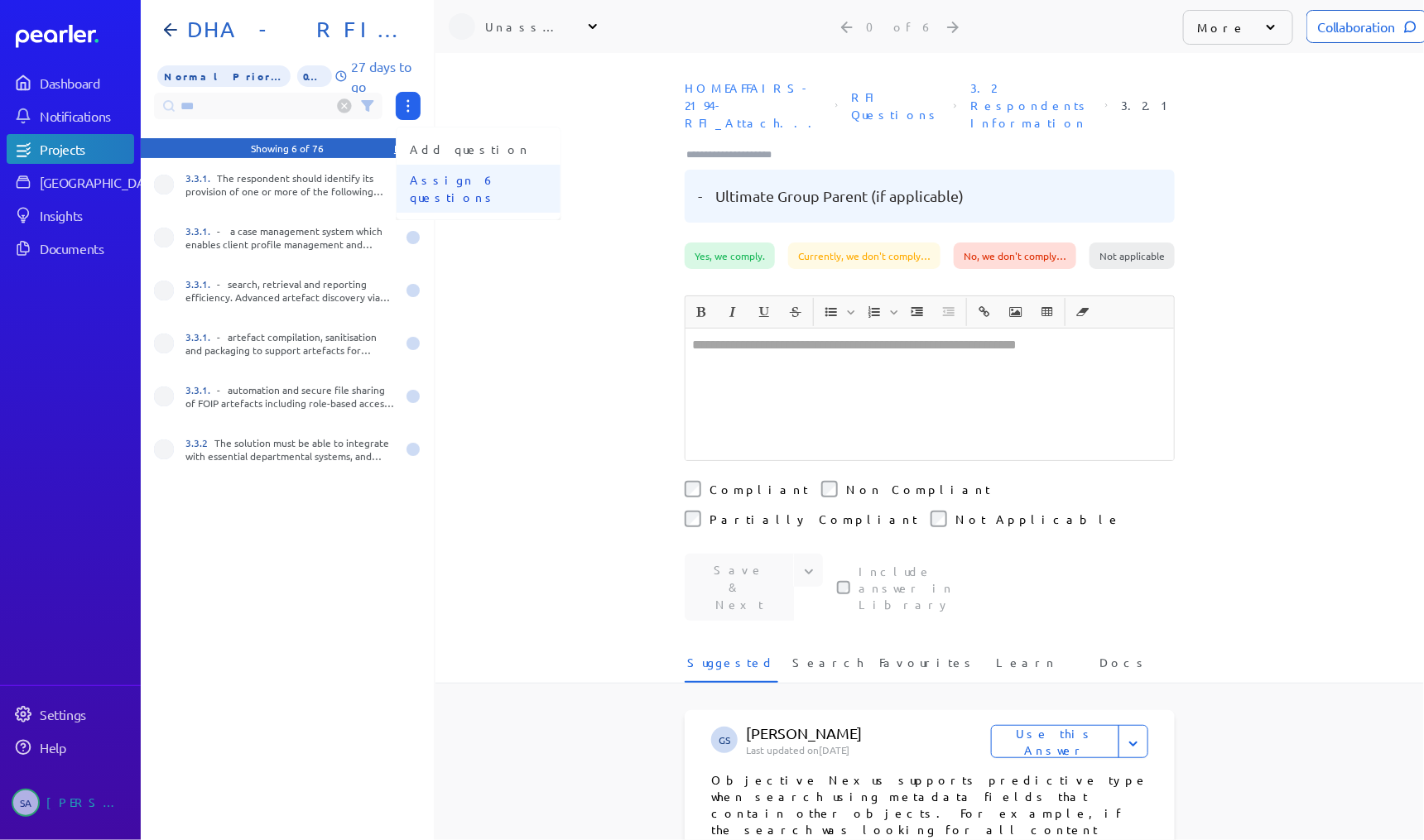
click at [441, 175] on span "Assign 6 questions" at bounding box center [478, 189] width 137 height 35
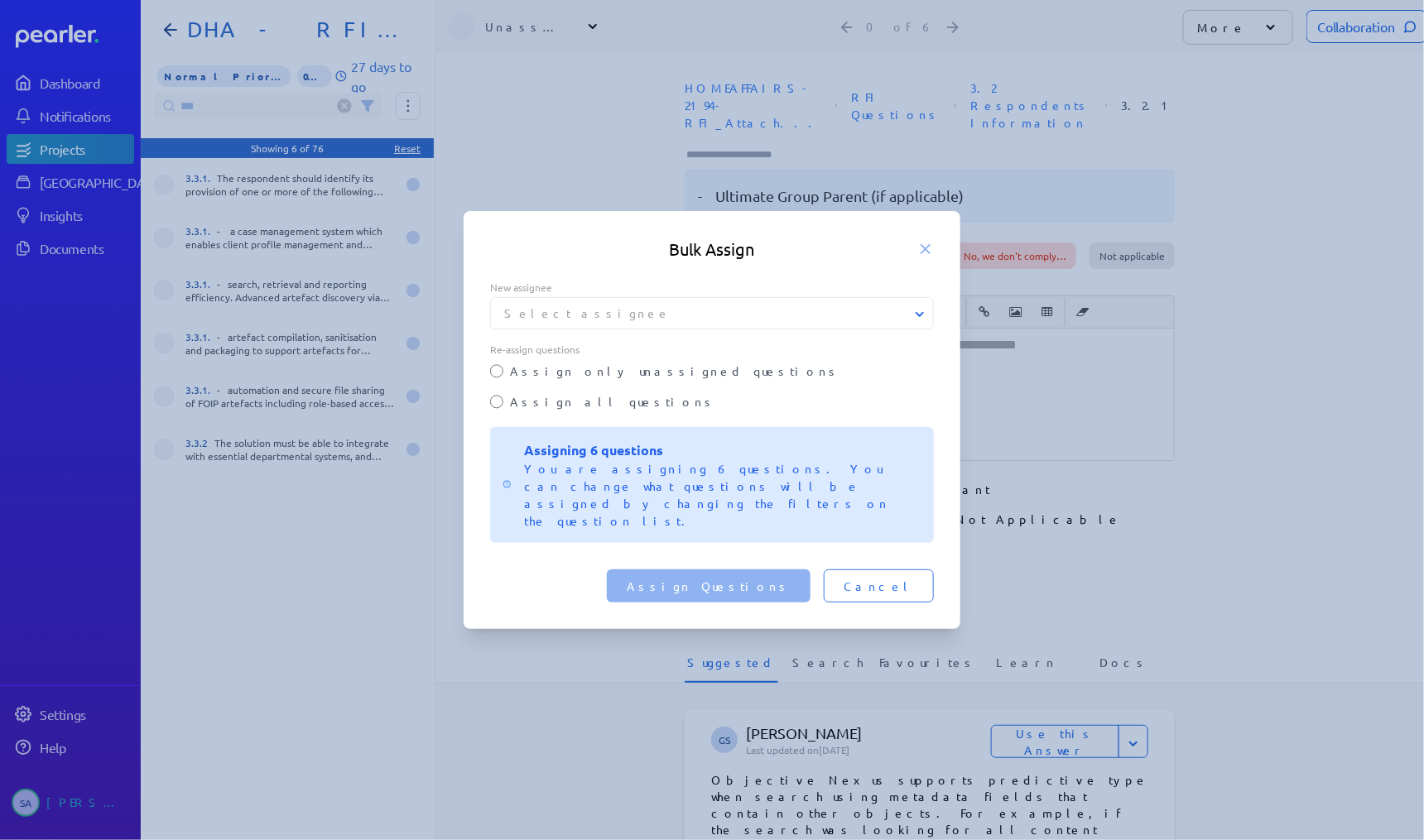
click at [651, 322] on button "Select assignee" at bounding box center [712, 313] width 444 height 18
click at [65, 153] on div at bounding box center [712, 420] width 1424 height 840
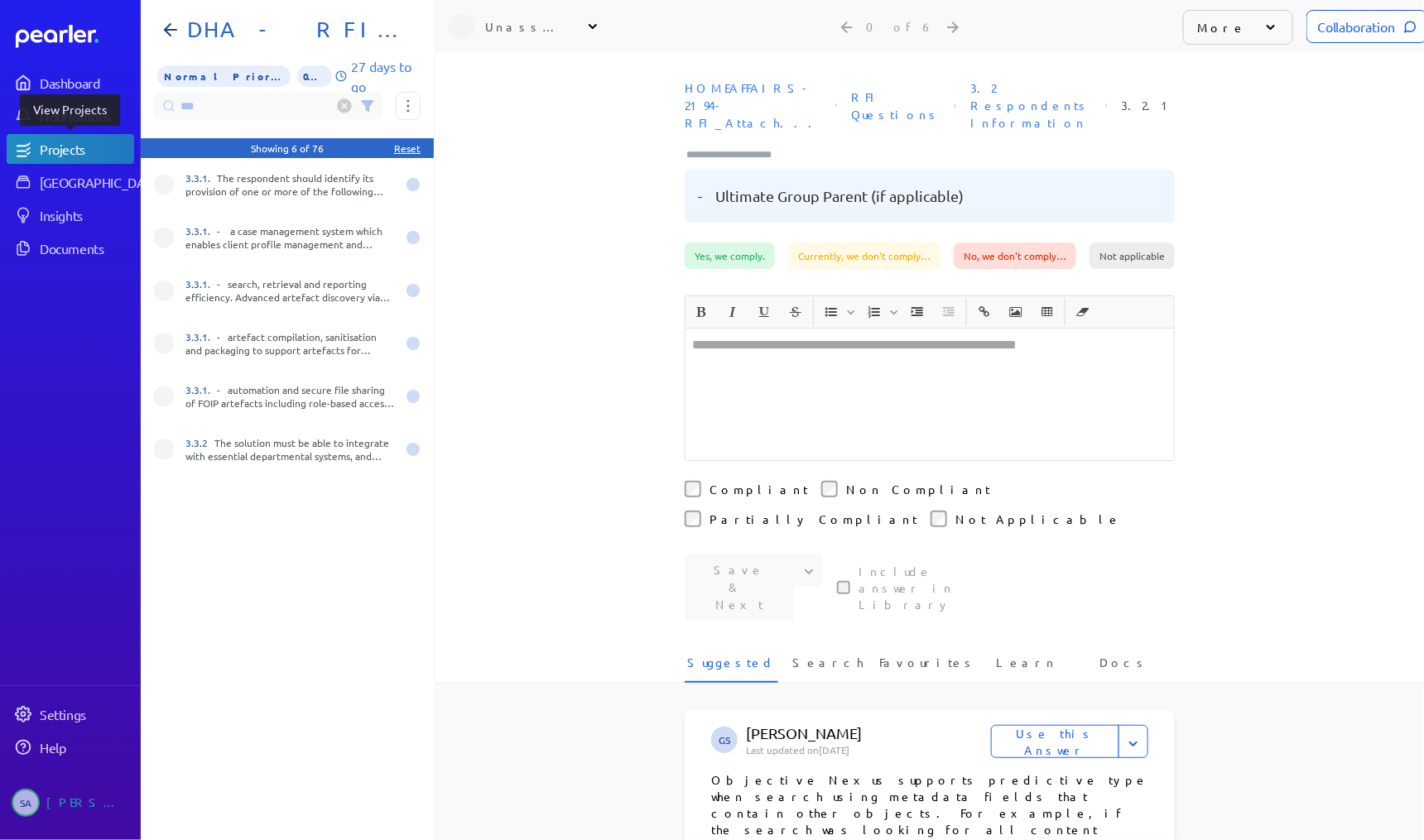
click at [81, 152] on div "Projects" at bounding box center [86, 149] width 93 height 17
